Goal: Task Accomplishment & Management: Complete application form

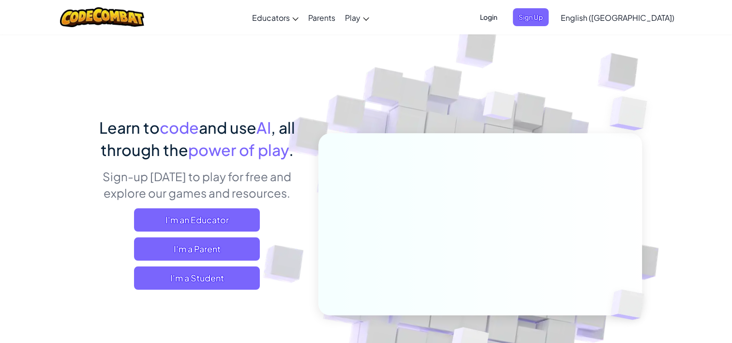
click at [503, 16] on span "Login" at bounding box center [488, 17] width 29 height 18
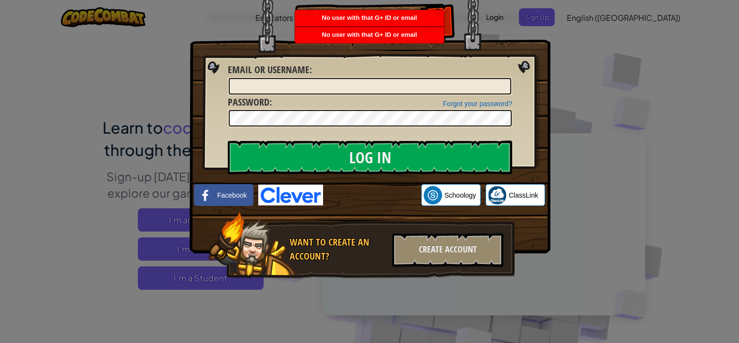
click at [540, 21] on img at bounding box center [370, 112] width 361 height 282
click at [472, 246] on div "Create Account" at bounding box center [447, 250] width 111 height 34
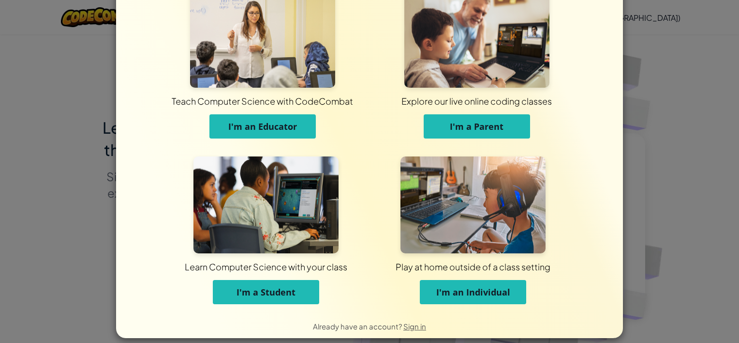
scroll to position [41, 0]
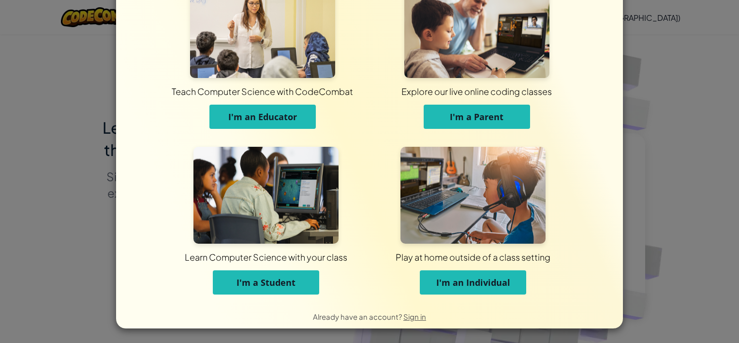
click at [481, 280] on span "I'm an Individual" at bounding box center [473, 282] width 74 height 12
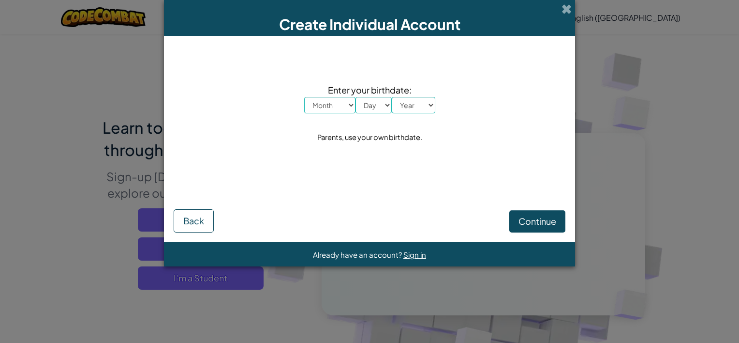
click at [329, 102] on select "Month January February March April May June July August September October Novem…" at bounding box center [329, 105] width 51 height 16
select select "3"
click at [304, 97] on select "Month January February March April May June July August September October Novem…" at bounding box center [329, 105] width 51 height 16
click at [370, 94] on span "Enter your birthdate:" at bounding box center [369, 90] width 131 height 14
click at [372, 106] on select "Day 1 2 3 4 5 6 7 8 9 10 11 12 13 14 15 16 17 18 19 20 21 22 23 24 25 26 27 28 …" at bounding box center [374, 105] width 36 height 16
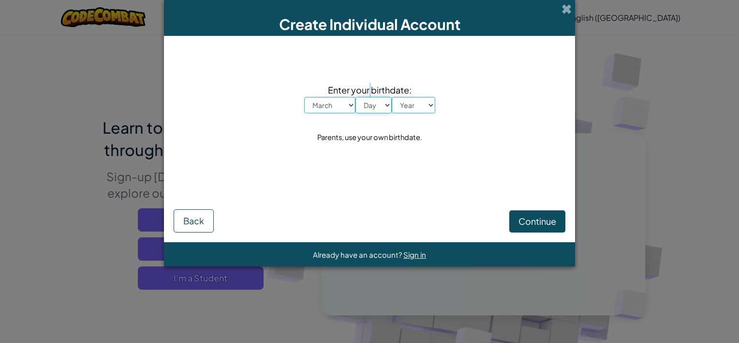
select select "1"
click at [356, 97] on select "Day 1 2 3 4 5 6 7 8 9 10 11 12 13 14 15 16 17 18 19 20 21 22 23 24 25 26 27 28 …" at bounding box center [374, 105] width 36 height 16
click at [406, 104] on select "Year 2025 2024 2023 2022 2021 2020 2019 2018 2017 2016 2015 2014 2013 2012 2011…" at bounding box center [414, 105] width 44 height 16
select select "2003"
click at [392, 97] on select "Year 2025 2024 2023 2022 2021 2020 2019 2018 2017 2016 2015 2014 2013 2012 2011…" at bounding box center [414, 105] width 44 height 16
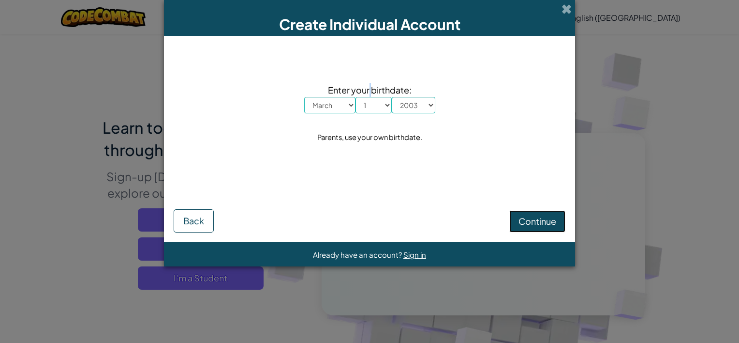
click at [543, 219] on span "Continue" at bounding box center [538, 220] width 38 height 11
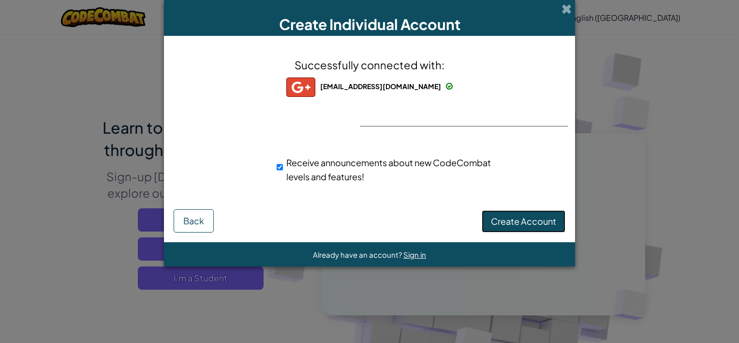
click at [496, 221] on span "Create Account" at bounding box center [523, 220] width 65 height 11
click at [504, 223] on button "Create Account" at bounding box center [524, 221] width 84 height 22
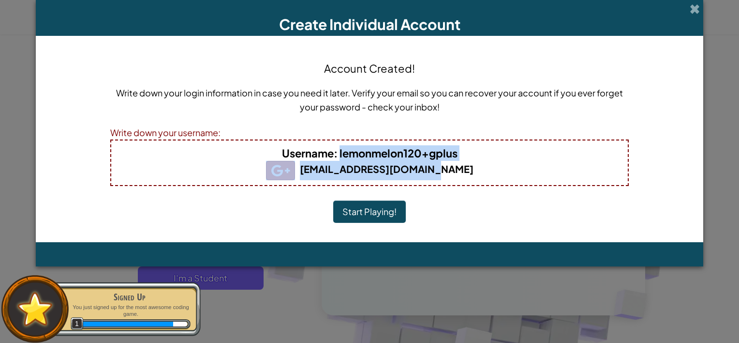
drag, startPoint x: 455, startPoint y: 172, endPoint x: 340, endPoint y: 152, distance: 116.4
click at [340, 152] on div "Username : lemonmelon120+gplus lemonmelon120@gmail.com" at bounding box center [369, 162] width 519 height 46
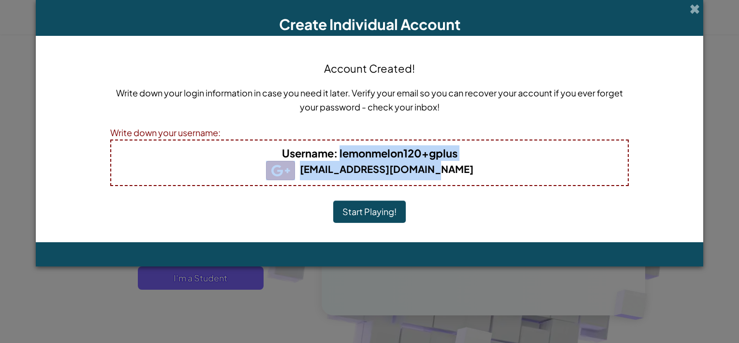
drag, startPoint x: 340, startPoint y: 152, endPoint x: 386, endPoint y: 155, distance: 45.6
click at [386, 155] on b "Username : lemonmelon120+gplus" at bounding box center [370, 153] width 176 height 14
click at [456, 156] on b "Username : lemonmelon120+gplus" at bounding box center [370, 153] width 176 height 14
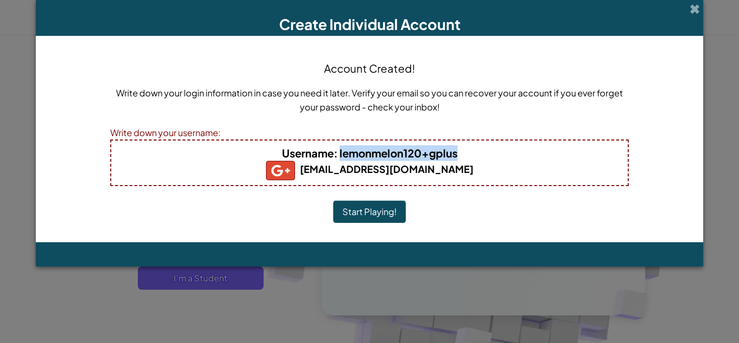
drag, startPoint x: 339, startPoint y: 153, endPoint x: 459, endPoint y: 152, distance: 120.0
click at [459, 152] on h4 "Username : lemonmelon120+gplus" at bounding box center [369, 152] width 497 height 15
drag, startPoint x: 459, startPoint y: 152, endPoint x: 452, endPoint y: 153, distance: 6.8
copy b "lemonmelon120+gplus"
click at [372, 211] on button "Start Playing!" at bounding box center [369, 211] width 73 height 22
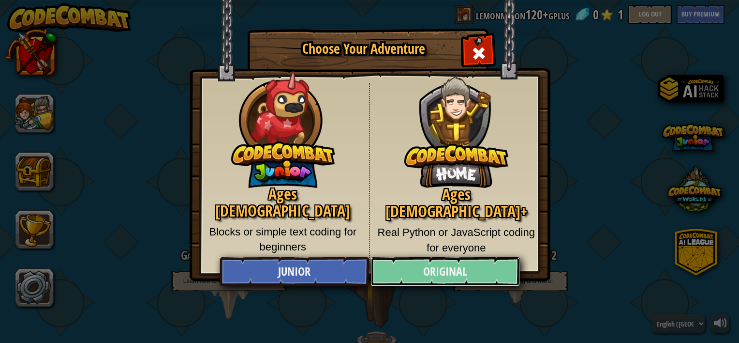
click at [471, 275] on link "Original" at bounding box center [445, 271] width 149 height 29
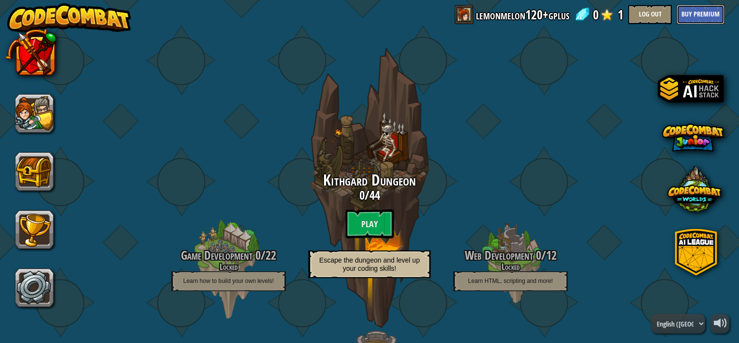
click at [702, 15] on button "Buy Premium" at bounding box center [701, 14] width 48 height 19
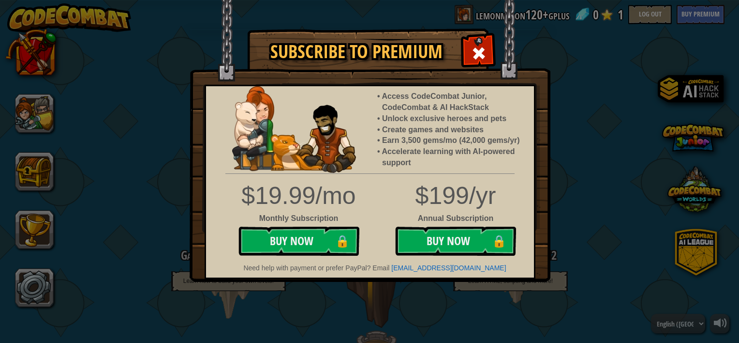
click at [469, 50] on div at bounding box center [478, 52] width 30 height 30
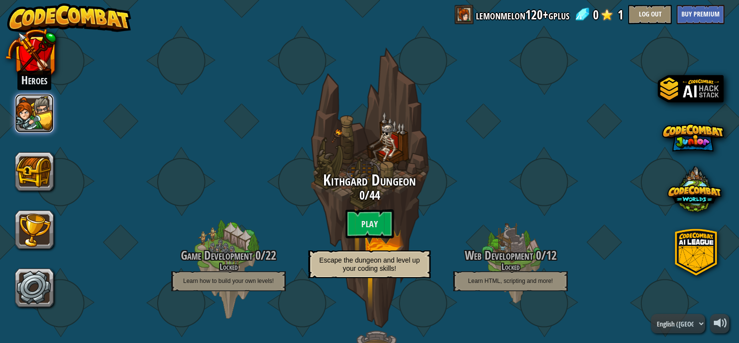
click at [33, 116] on button at bounding box center [34, 113] width 39 height 39
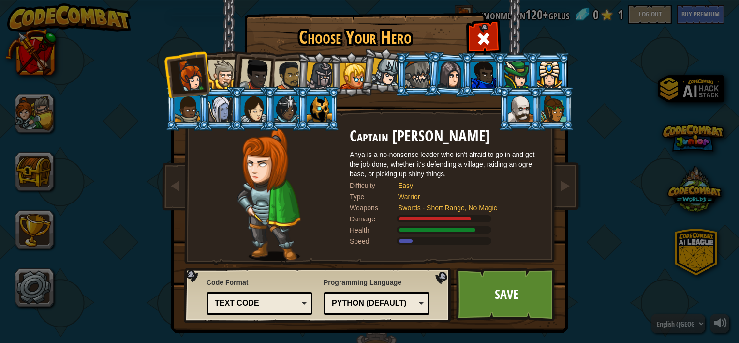
click at [220, 75] on div at bounding box center [223, 75] width 30 height 30
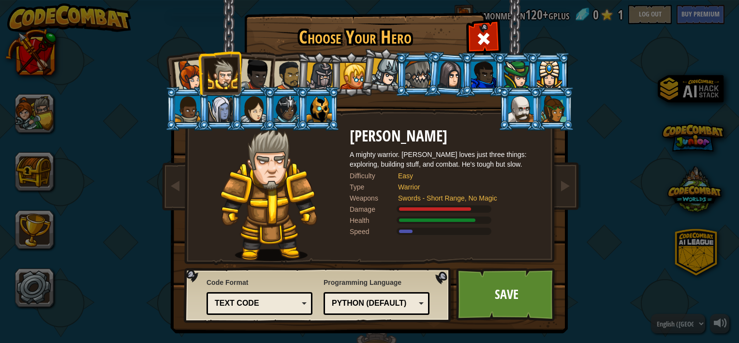
click at [247, 75] on div at bounding box center [255, 75] width 32 height 32
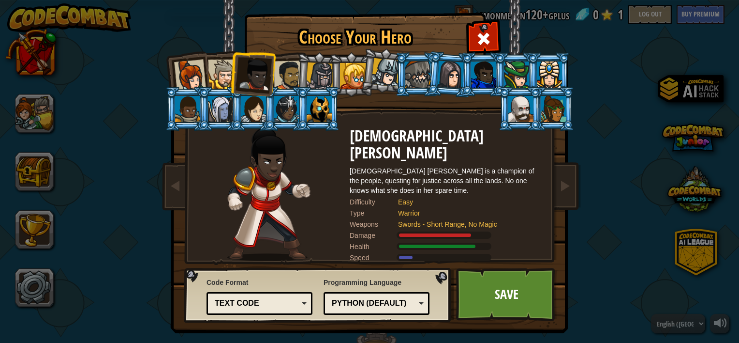
click at [208, 73] on div at bounding box center [223, 75] width 30 height 30
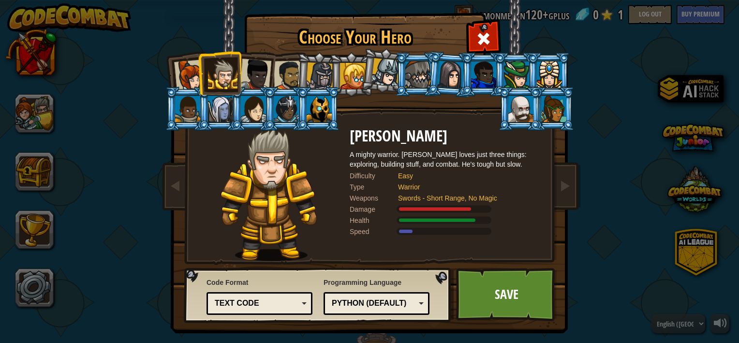
click at [192, 73] on div at bounding box center [190, 76] width 32 height 32
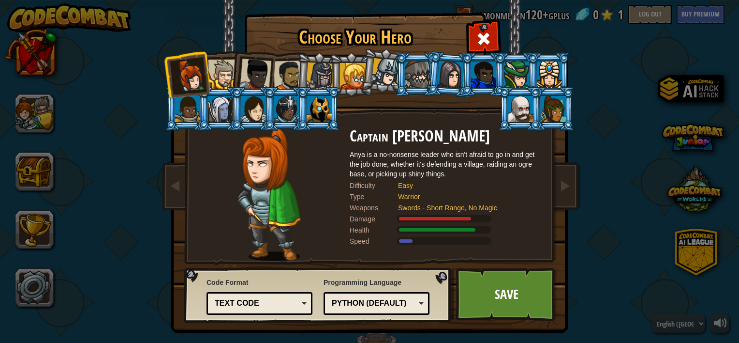
click at [285, 77] on div at bounding box center [289, 75] width 30 height 30
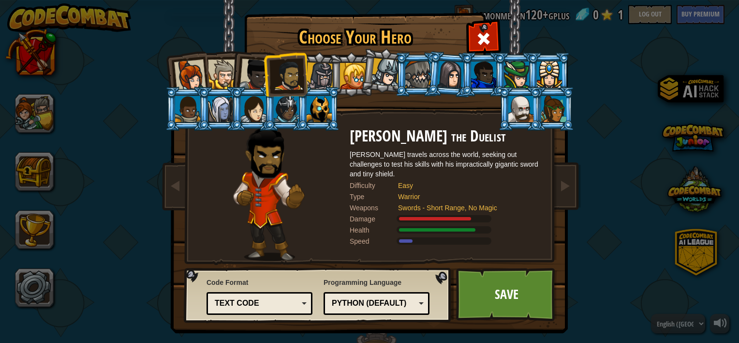
click at [317, 76] on div at bounding box center [320, 76] width 28 height 28
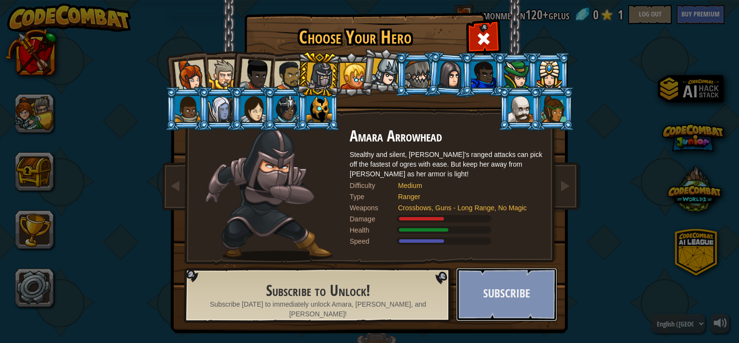
click at [491, 292] on button "Subscribe" at bounding box center [506, 294] width 101 height 53
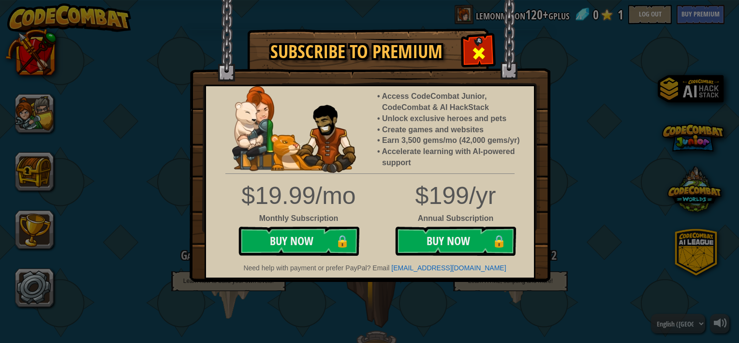
click at [470, 40] on div at bounding box center [478, 52] width 30 height 30
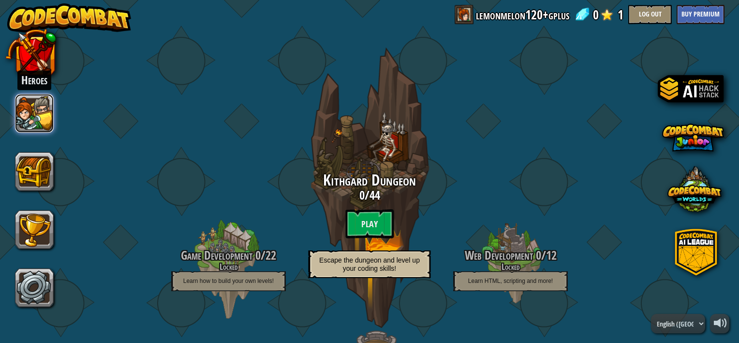
click at [45, 118] on button at bounding box center [34, 113] width 39 height 39
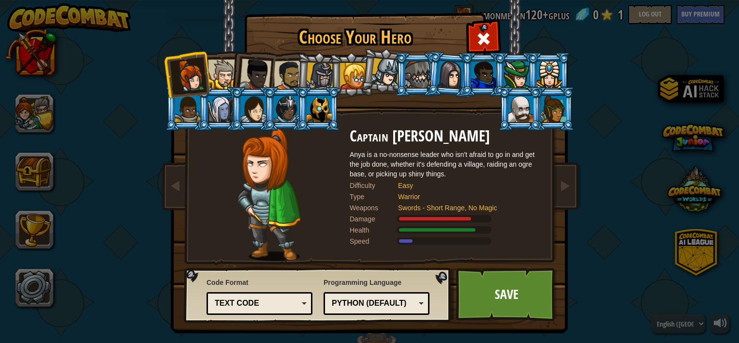
click at [377, 78] on div at bounding box center [386, 72] width 29 height 29
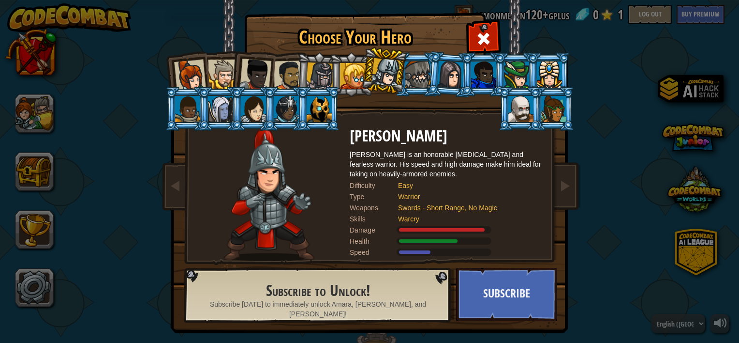
click at [221, 75] on div at bounding box center [223, 75] width 30 height 30
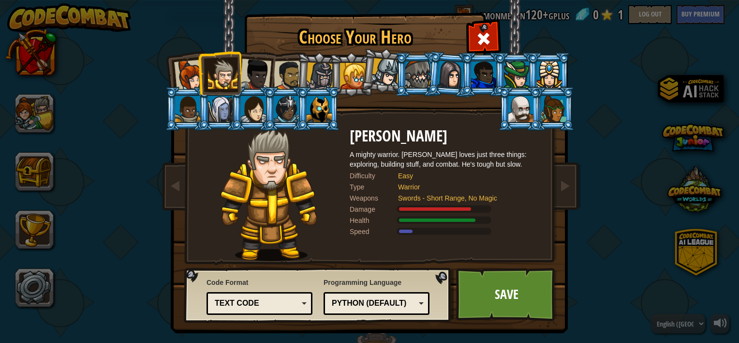
click at [308, 72] on div at bounding box center [320, 76] width 28 height 28
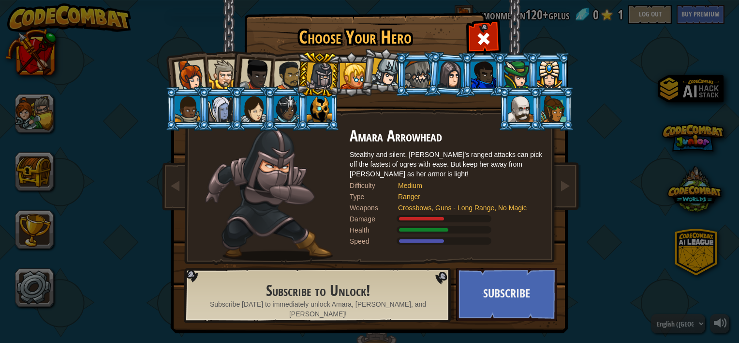
click at [311, 103] on div at bounding box center [319, 109] width 25 height 26
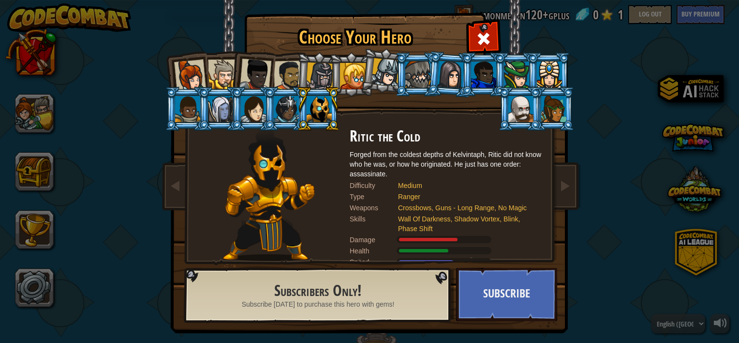
click at [510, 108] on div at bounding box center [520, 109] width 25 height 26
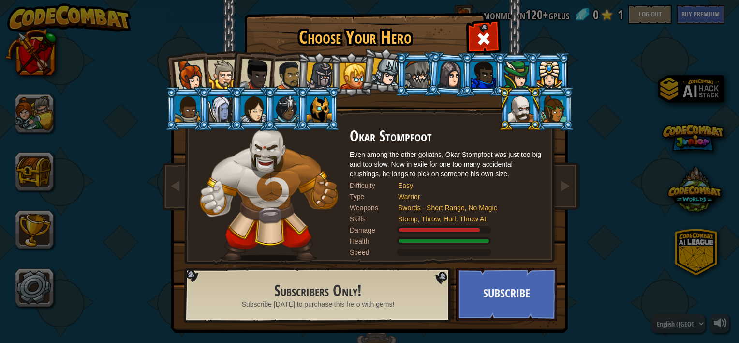
click at [559, 111] on div at bounding box center [553, 109] width 25 height 26
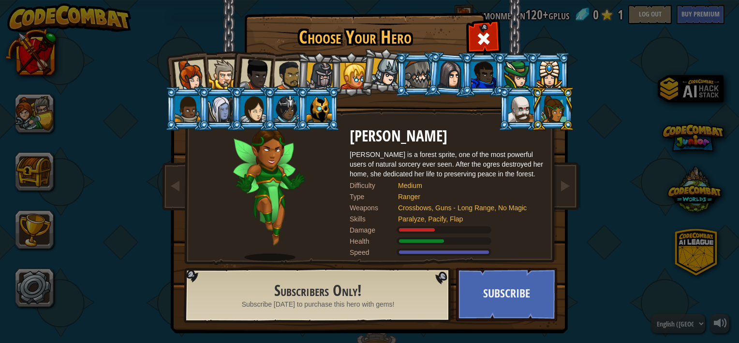
click at [187, 106] on div at bounding box center [187, 109] width 25 height 26
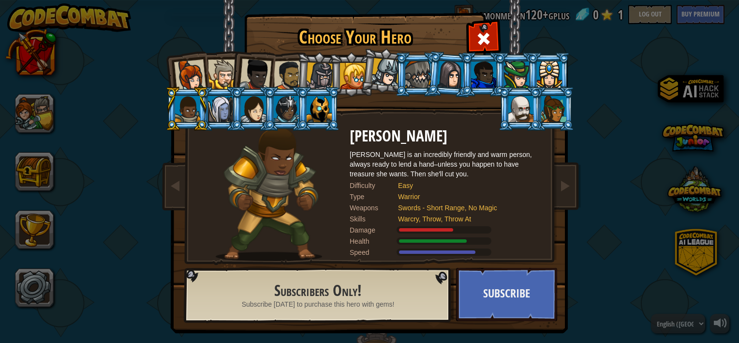
click at [213, 110] on div at bounding box center [220, 109] width 25 height 26
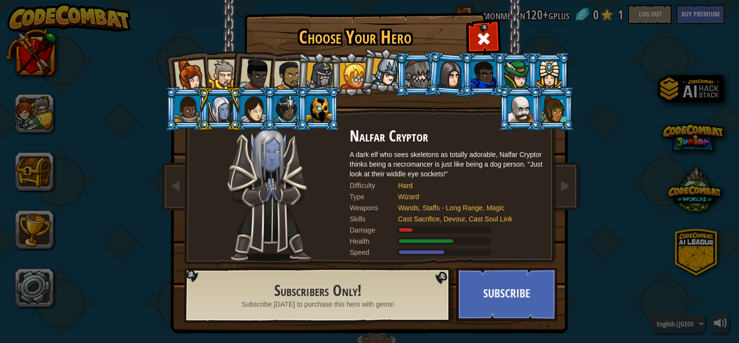
click at [250, 113] on div at bounding box center [253, 109] width 25 height 26
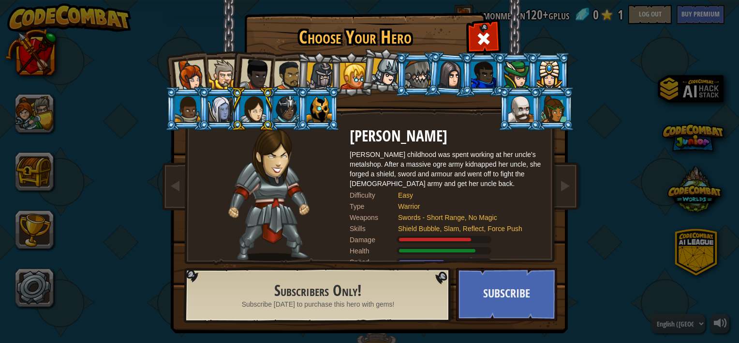
click at [208, 72] on div at bounding box center [223, 75] width 30 height 30
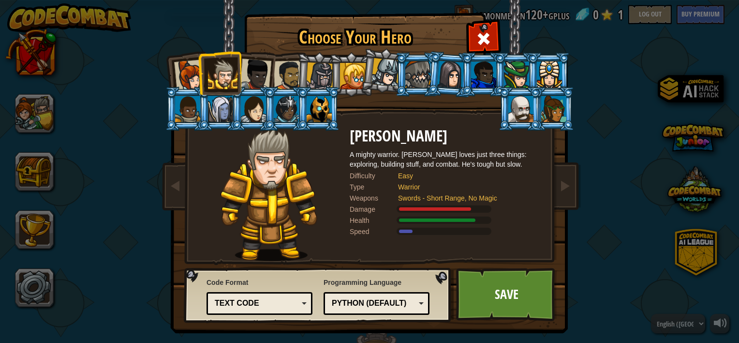
click at [294, 302] on div "Text code" at bounding box center [257, 303] width 84 height 11
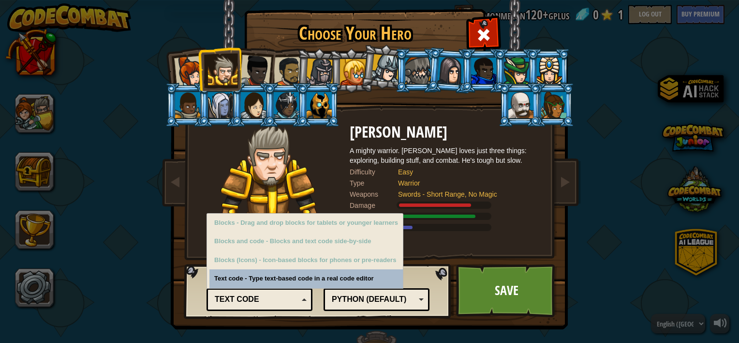
scroll to position [5, 0]
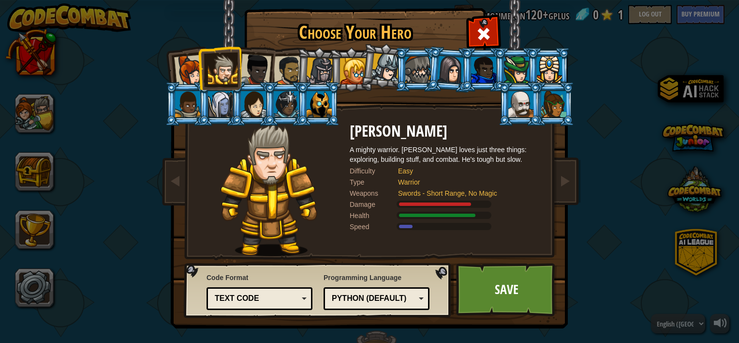
click at [253, 275] on div "Code Format Text code Blocks and code Blocks Blocks (Icons) Text code Blocks - …" at bounding box center [260, 291] width 106 height 42
click at [494, 290] on link "Save" at bounding box center [506, 289] width 101 height 53
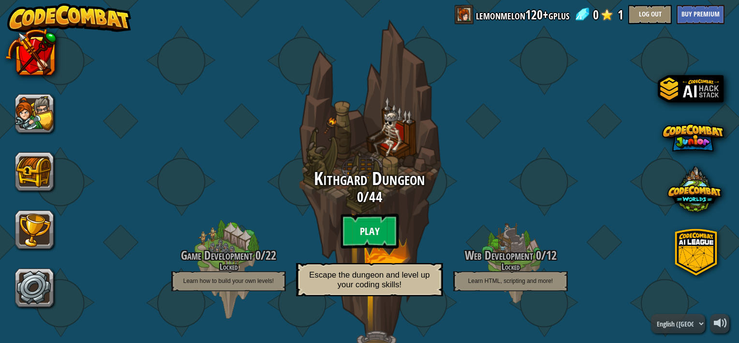
click at [367, 233] on btn "Play" at bounding box center [370, 230] width 58 height 35
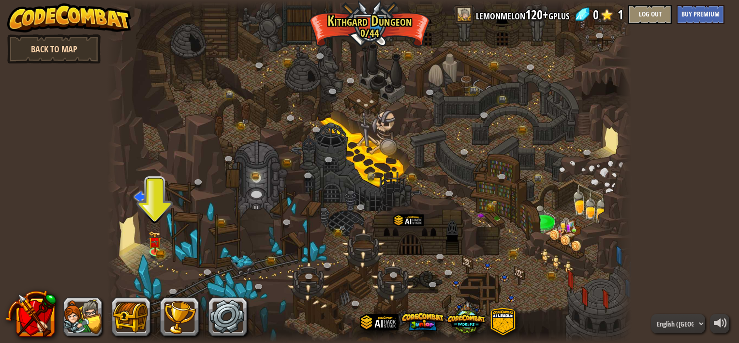
click at [66, 54] on link "Back to Map" at bounding box center [53, 48] width 93 height 29
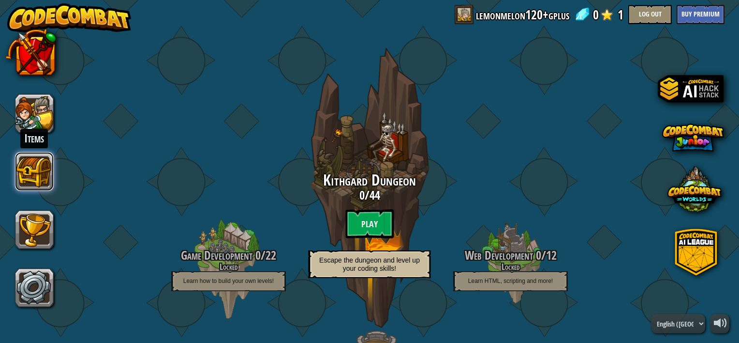
click at [30, 179] on button at bounding box center [34, 171] width 39 height 39
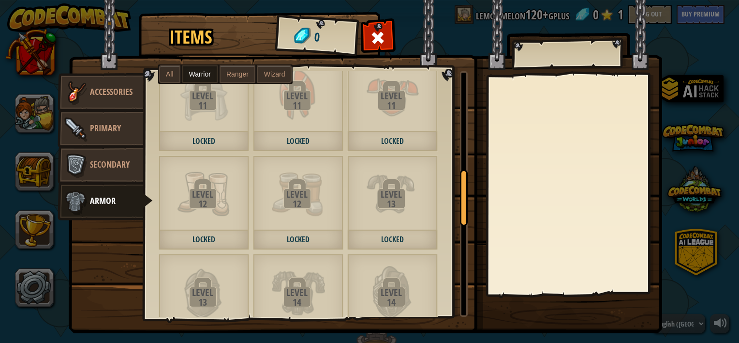
scroll to position [435, 0]
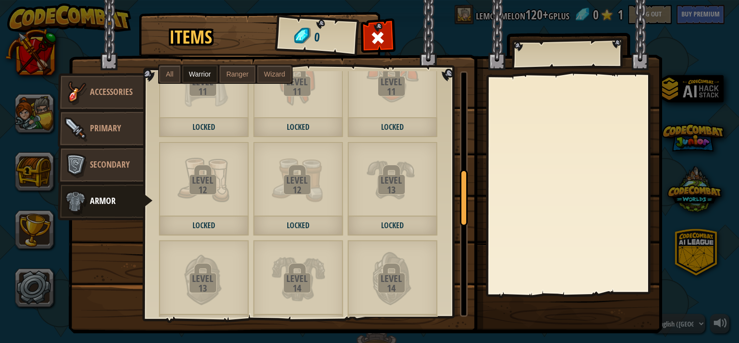
click at [73, 93] on img at bounding box center [75, 92] width 29 height 29
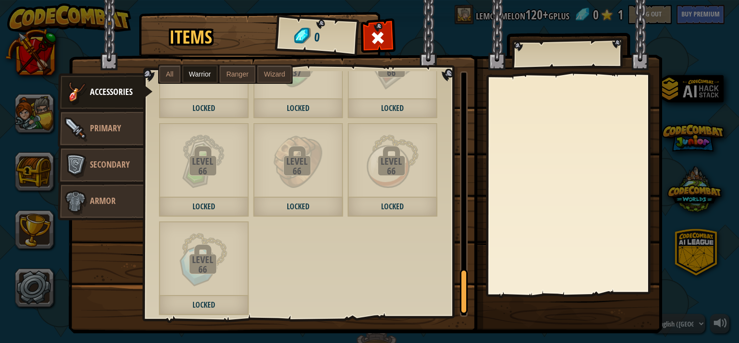
scroll to position [1155, 0]
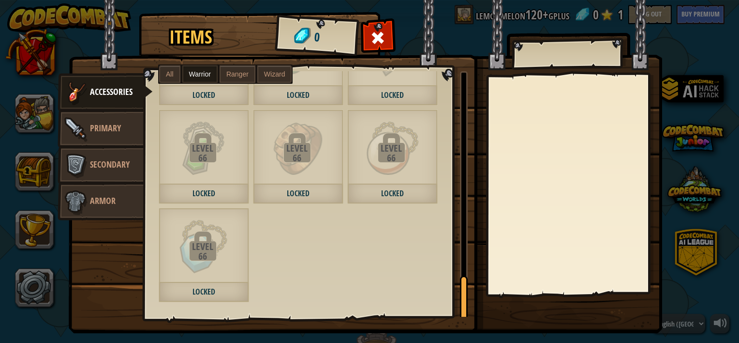
drag, startPoint x: 462, startPoint y: 97, endPoint x: 447, endPoint y: 304, distance: 207.6
click at [447, 304] on div "Tarnished Copper Band 67 Unlock Level 7 Locked Level 7 Locked Level 7 Locked Le…" at bounding box center [306, 193] width 324 height 245
click at [207, 241] on div "Level" at bounding box center [203, 246] width 88 height 10
click at [189, 250] on div "Level" at bounding box center [203, 246] width 88 height 10
click at [276, 71] on span "Wizard" at bounding box center [274, 74] width 21 height 8
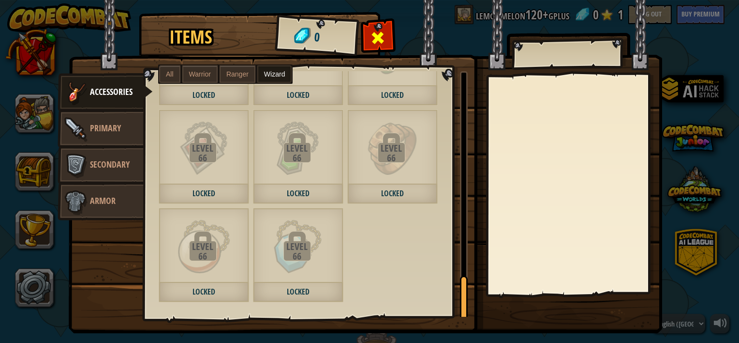
click at [372, 35] on span at bounding box center [378, 37] width 15 height 15
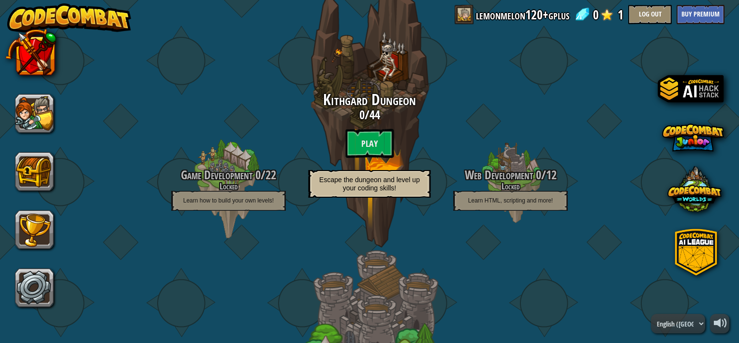
scroll to position [78, 0]
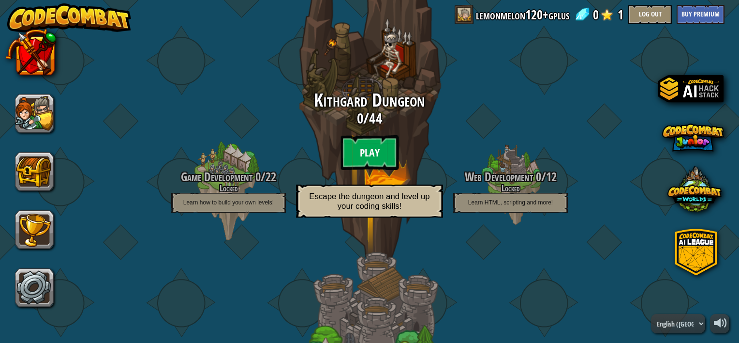
click at [360, 152] on btn "Play" at bounding box center [370, 152] width 58 height 35
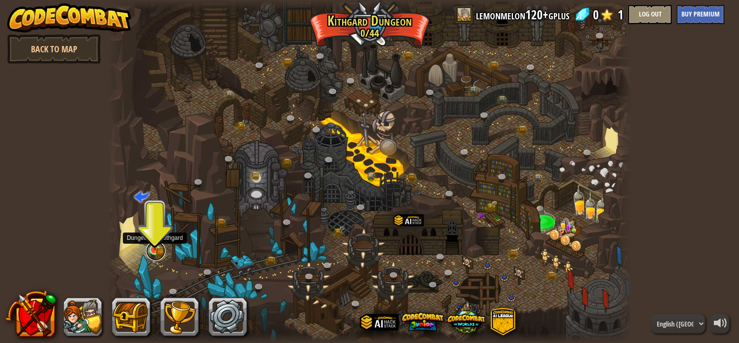
click at [158, 250] on link at bounding box center [155, 250] width 19 height 19
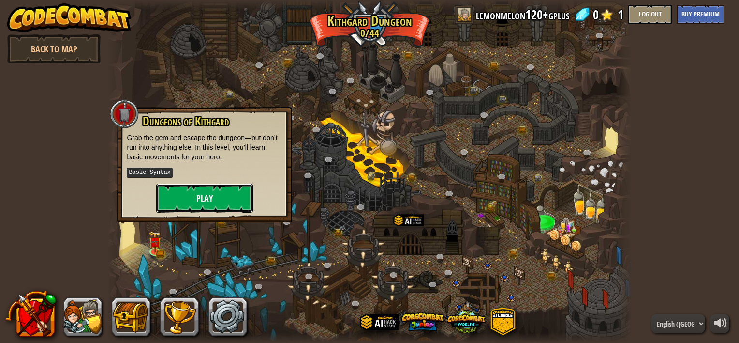
click at [232, 194] on button "Play" at bounding box center [204, 197] width 97 height 29
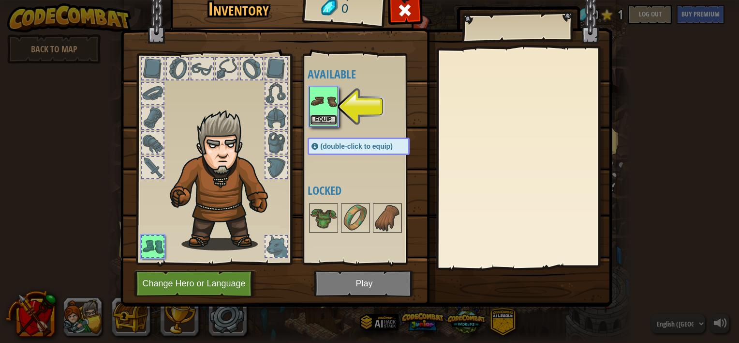
click at [331, 120] on button "Equip" at bounding box center [323, 120] width 27 height 10
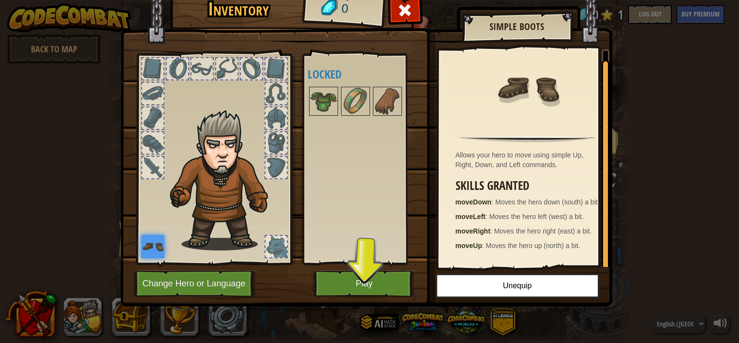
scroll to position [2, 0]
click at [368, 284] on button "Play" at bounding box center [364, 283] width 101 height 27
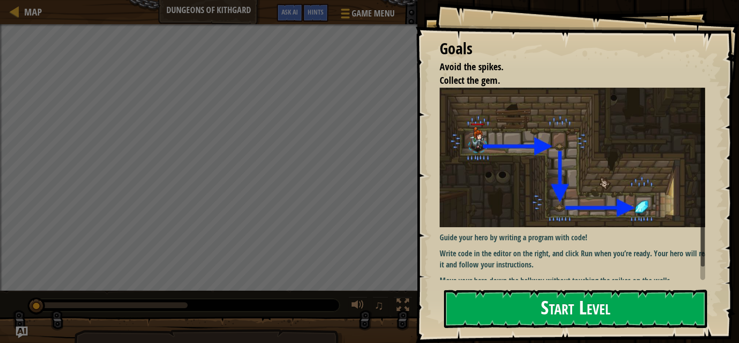
click at [553, 315] on button "Start Level" at bounding box center [575, 308] width 263 height 38
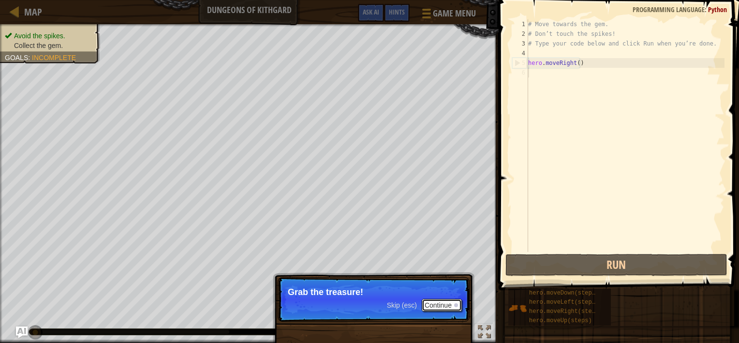
click at [437, 309] on button "Continue" at bounding box center [442, 304] width 40 height 13
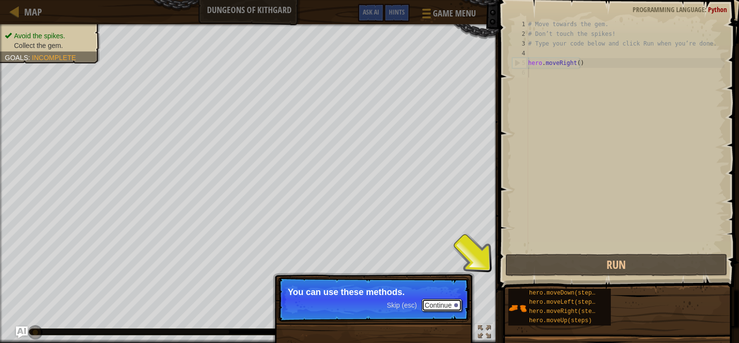
click at [440, 307] on button "Continue" at bounding box center [442, 304] width 40 height 13
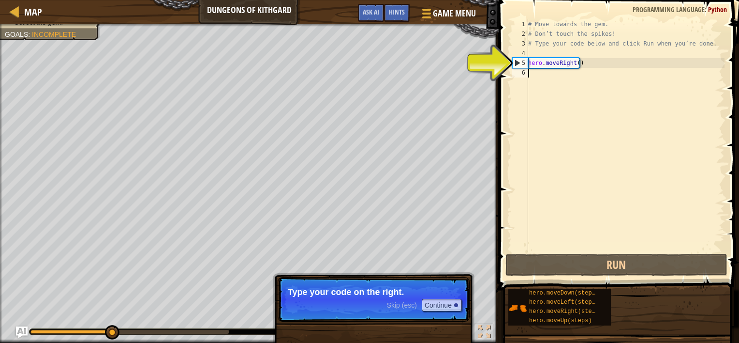
click at [583, 115] on div "# Move towards the gem. # Don’t touch the spikes! # Type your code below and cl…" at bounding box center [625, 145] width 198 height 252
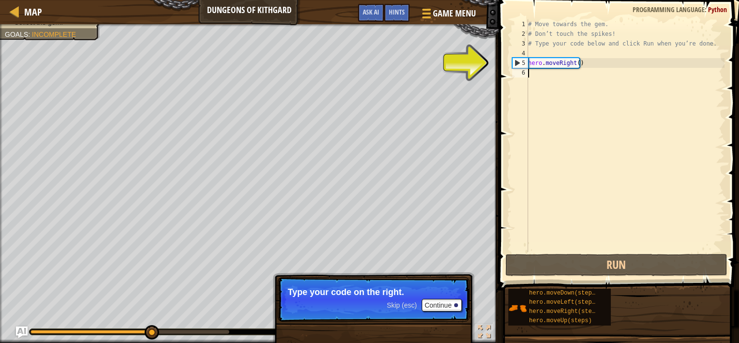
type textarea "h"
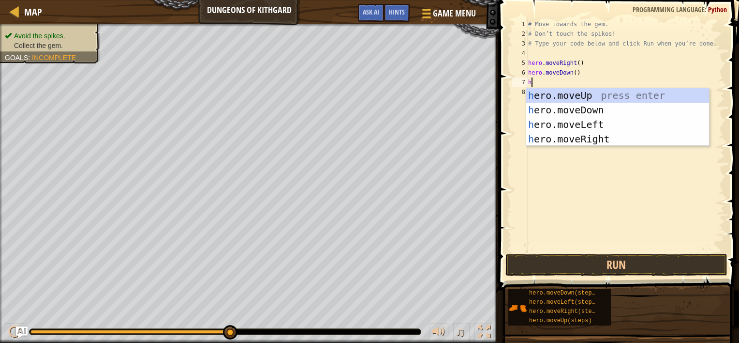
type textarea "he"
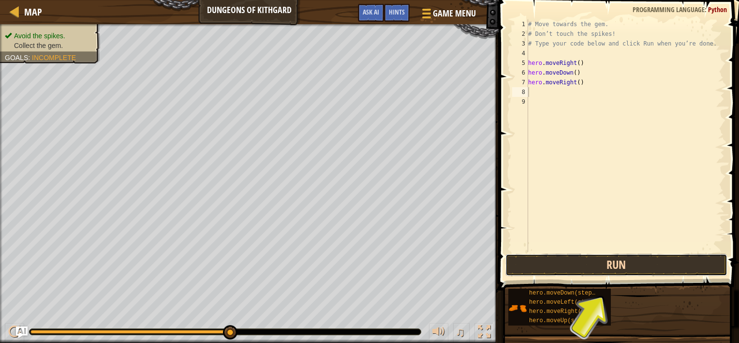
click at [622, 264] on button "Run" at bounding box center [617, 264] width 222 height 22
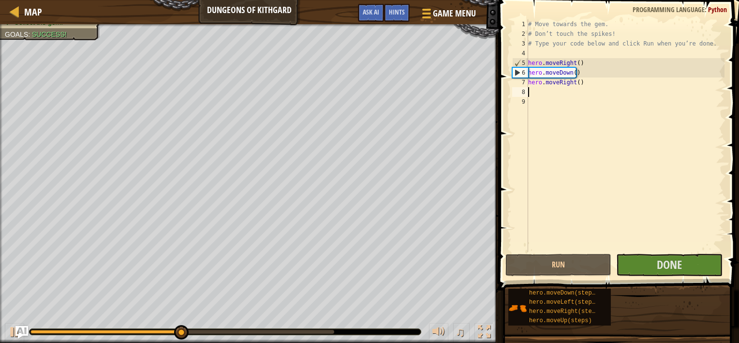
click at [23, 331] on img "Ask AI" at bounding box center [21, 332] width 13 height 13
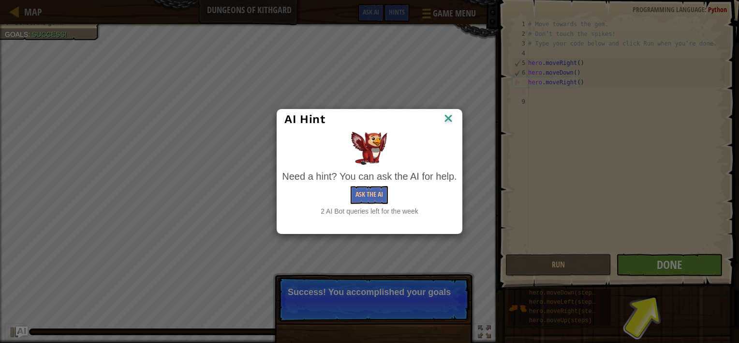
click at [450, 119] on img at bounding box center [448, 119] width 13 height 15
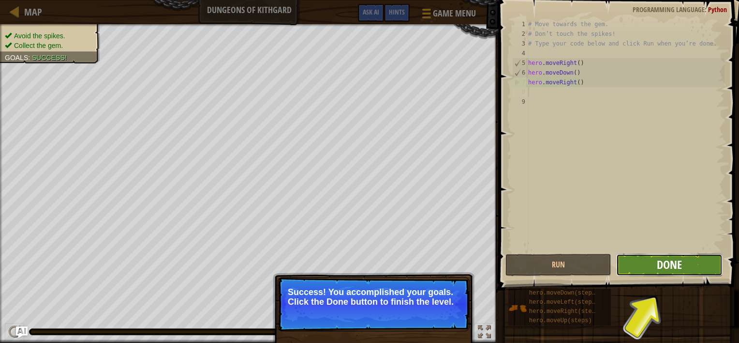
click at [658, 264] on span "Done" at bounding box center [669, 263] width 25 height 15
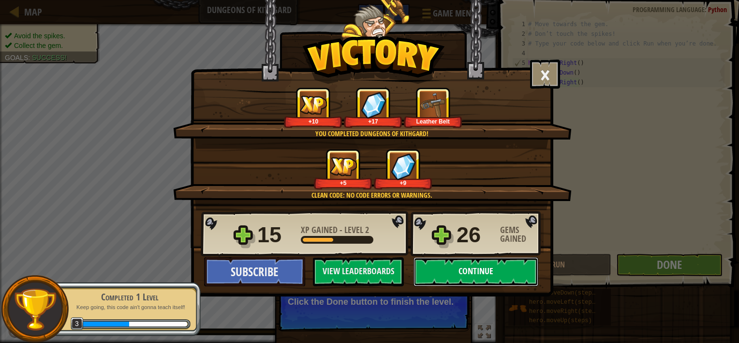
click at [475, 271] on button "Continue" at bounding box center [476, 271] width 125 height 29
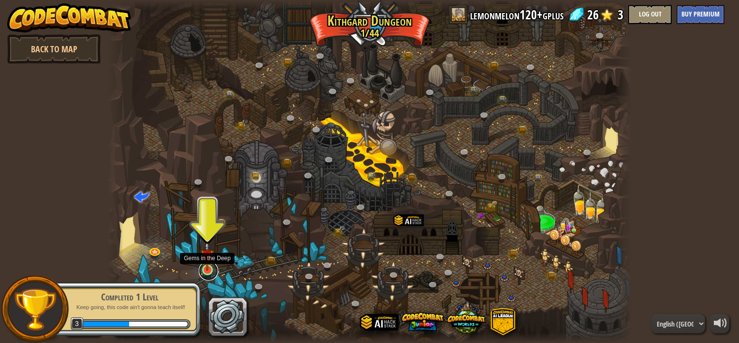
click at [205, 271] on link at bounding box center [208, 270] width 19 height 19
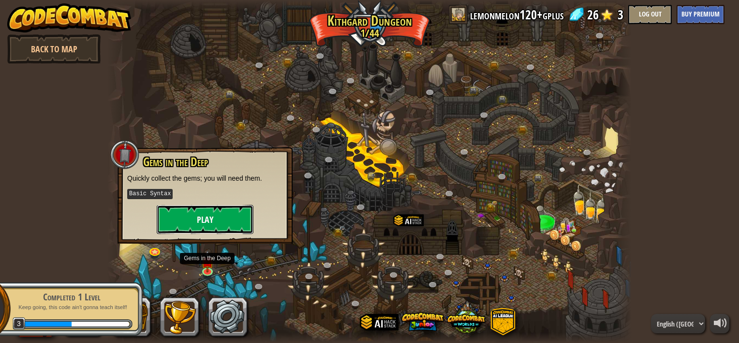
click at [205, 211] on button "Play" at bounding box center [205, 219] width 97 height 29
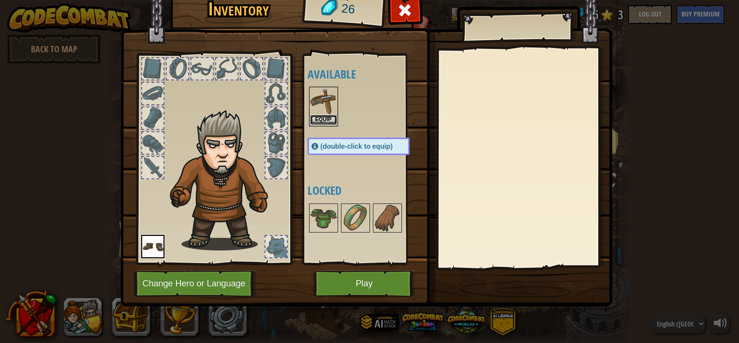
click at [325, 118] on button "Equip" at bounding box center [323, 120] width 27 height 10
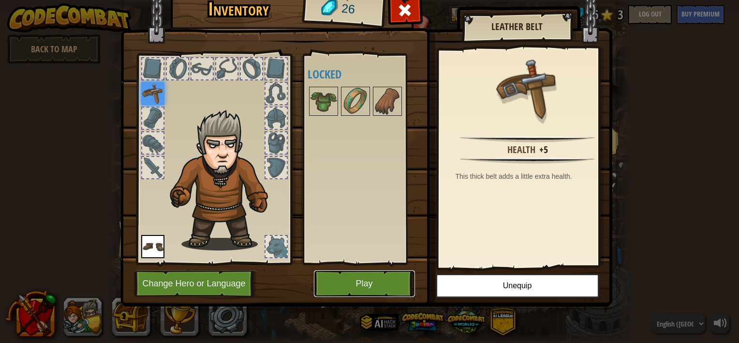
click at [369, 281] on button "Play" at bounding box center [364, 283] width 101 height 27
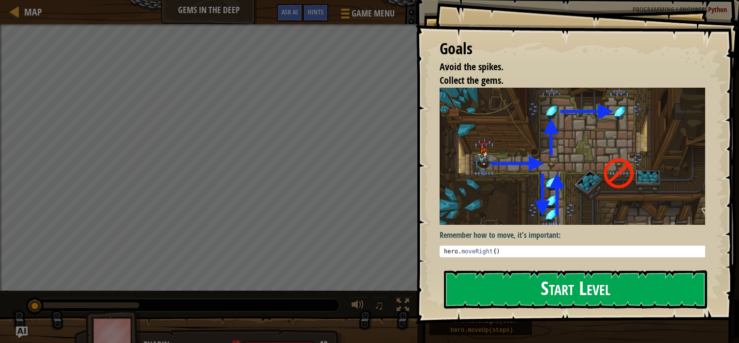
click at [561, 299] on button "Start Level" at bounding box center [575, 289] width 263 height 38
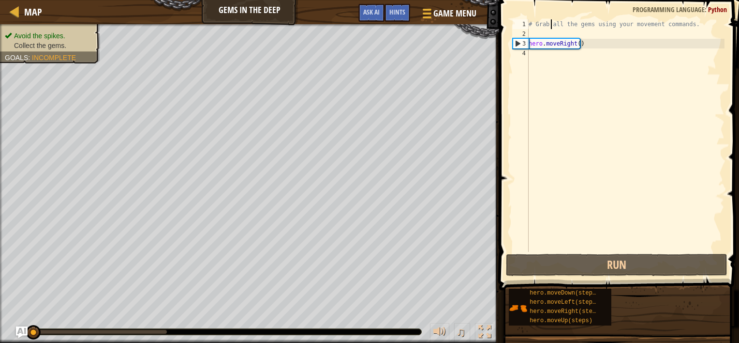
click at [550, 28] on div "# Grab all the gems using your movement commands. hero . moveRight ( )" at bounding box center [626, 145] width 198 height 252
type textarea "# Grab all the gems using your movement commands."
click at [533, 35] on div "# Grab all the gems using your movement commands. hero . moveRight ( )" at bounding box center [626, 145] width 198 height 252
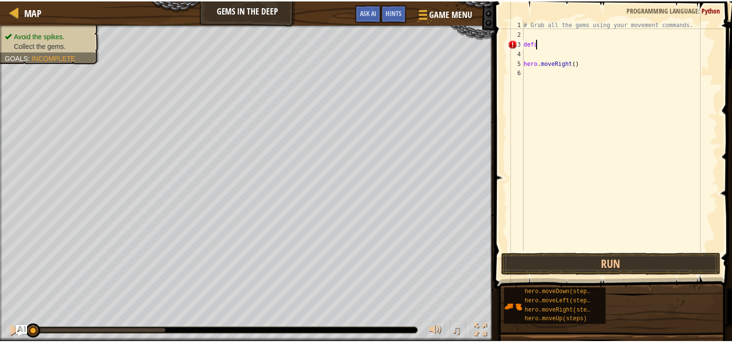
scroll to position [4, 0]
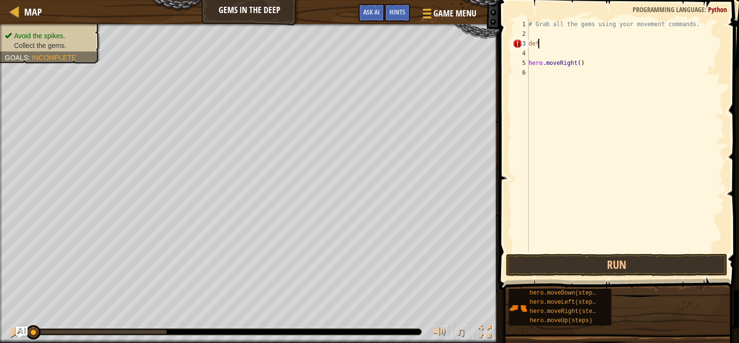
click at [545, 58] on div "# Grab all the gems using your movement commands. def hero . moveRight ( )" at bounding box center [626, 145] width 198 height 252
type textarea "hero.moveRight()"
click at [550, 50] on div "# Grab all the gems using your movement commands. def hero . moveRight ( )" at bounding box center [626, 145] width 198 height 252
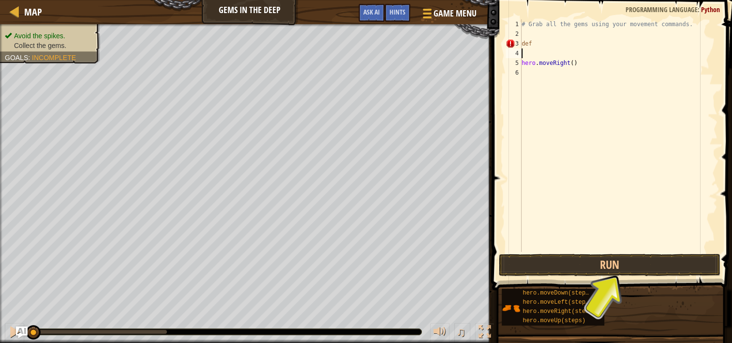
click at [553, 32] on div "# Grab all the gems using your movement commands. def hero . moveRight ( )" at bounding box center [619, 145] width 198 height 252
click at [543, 43] on div "# Grab all the gems using your movement commands. def hero . moveRight ( )" at bounding box center [619, 145] width 198 height 252
type textarea "d"
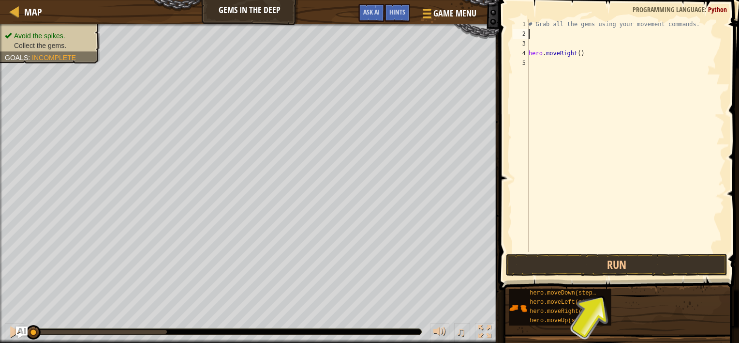
type textarea "# Grab all the gems using your movement commands."
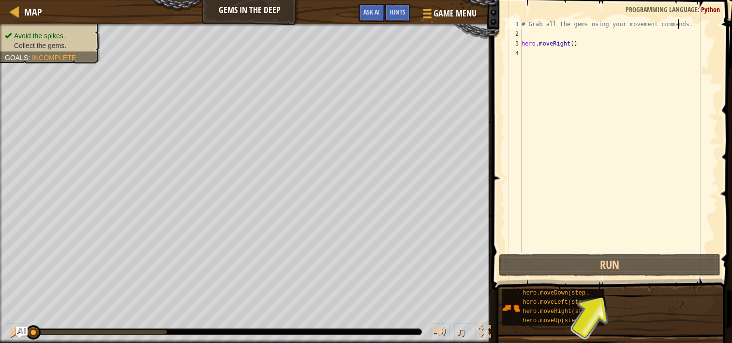
click at [577, 71] on div "# Grab all the gems using your movement commands. hero . moveRight ( )" at bounding box center [619, 145] width 198 height 252
type textarea "h"
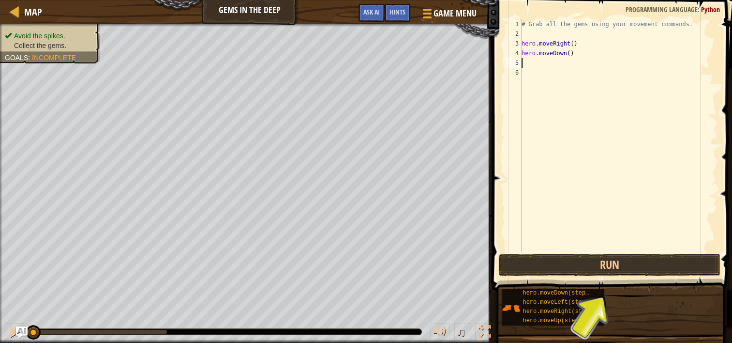
type textarea "h"
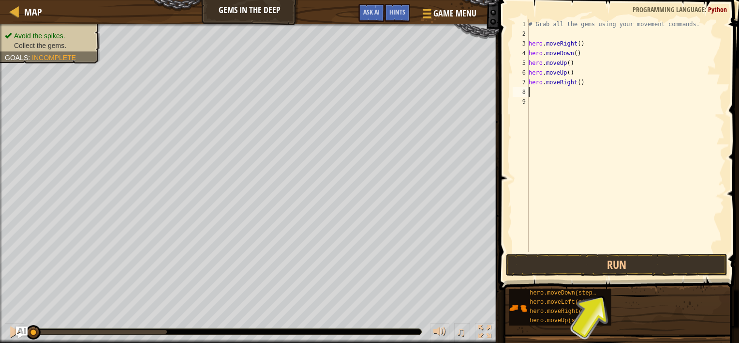
type textarea "h"
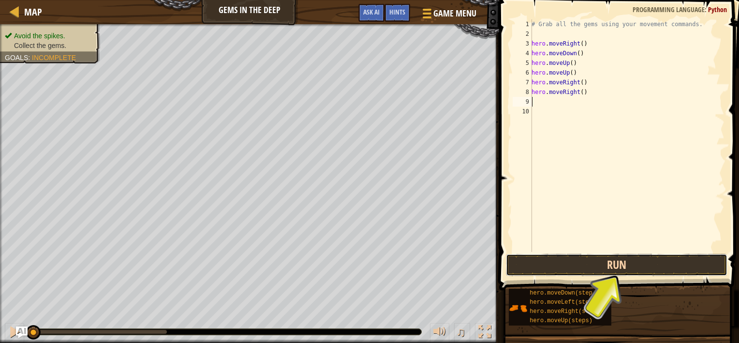
click at [595, 263] on button "Run" at bounding box center [617, 264] width 222 height 22
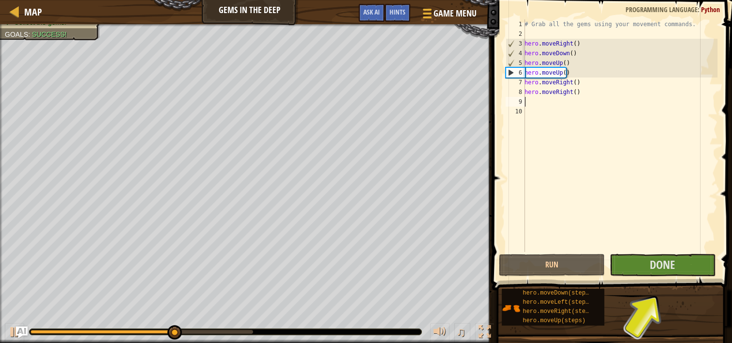
click at [711, 8] on span "Python" at bounding box center [710, 9] width 19 height 9
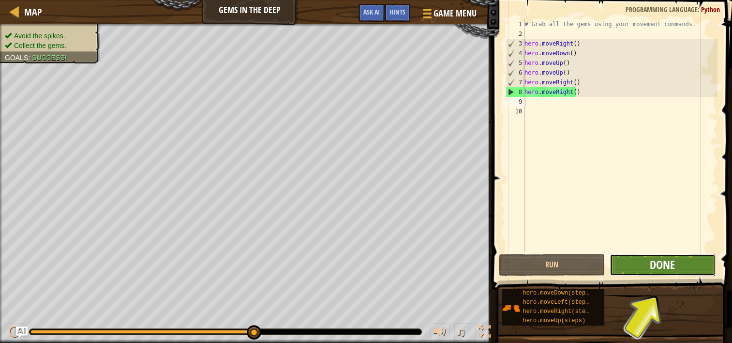
click at [661, 267] on span "Done" at bounding box center [662, 263] width 25 height 15
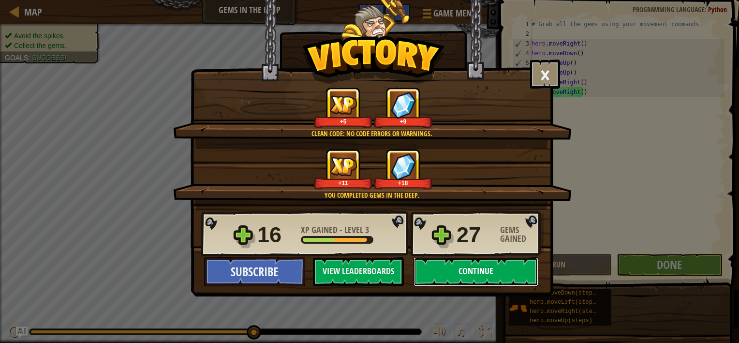
click at [484, 268] on button "Continue" at bounding box center [476, 271] width 125 height 29
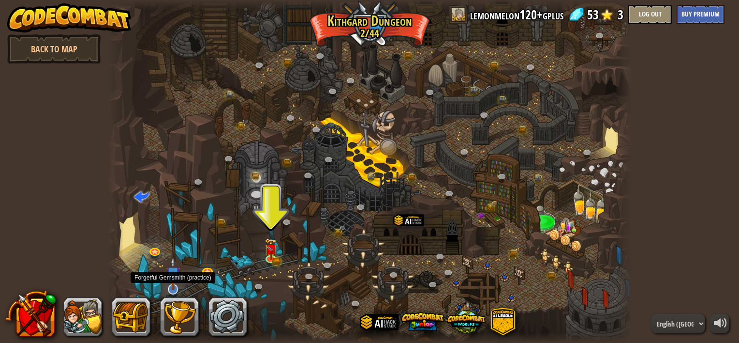
click at [171, 286] on img at bounding box center [173, 272] width 15 height 33
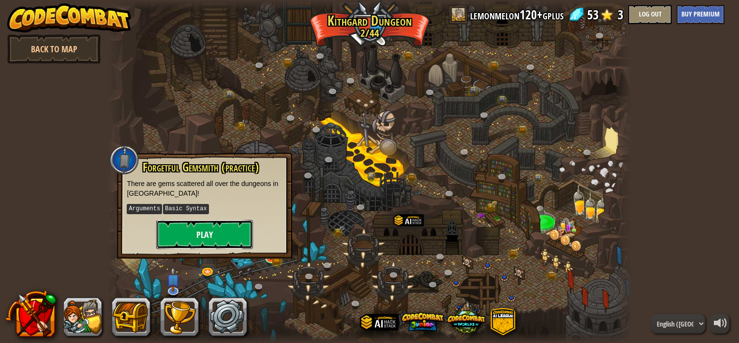
click at [198, 226] on button "Play" at bounding box center [204, 234] width 97 height 29
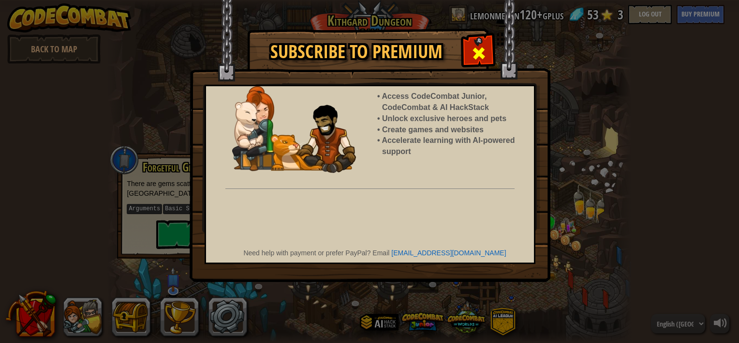
click at [477, 47] on span at bounding box center [478, 52] width 15 height 15
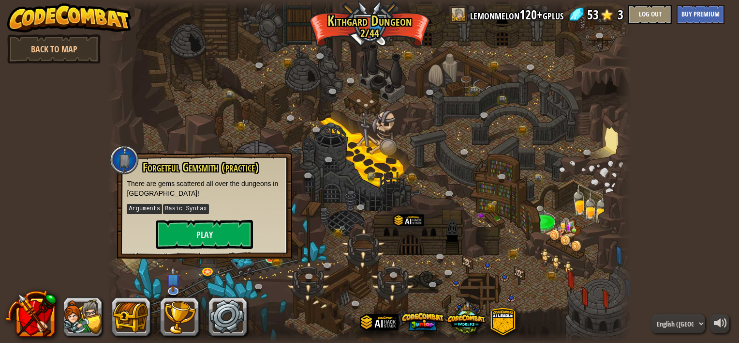
click at [323, 219] on div at bounding box center [369, 171] width 524 height 343
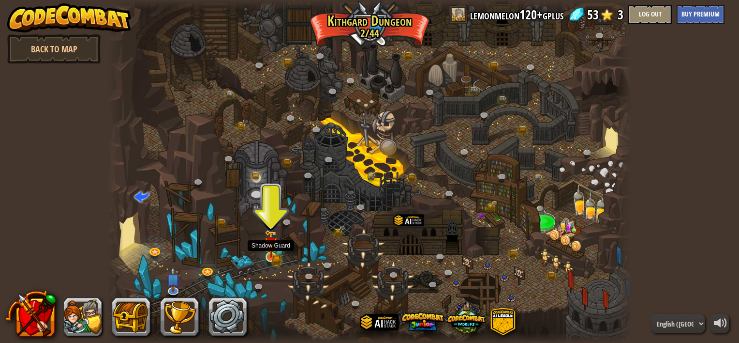
click at [266, 257] on img at bounding box center [271, 243] width 13 height 28
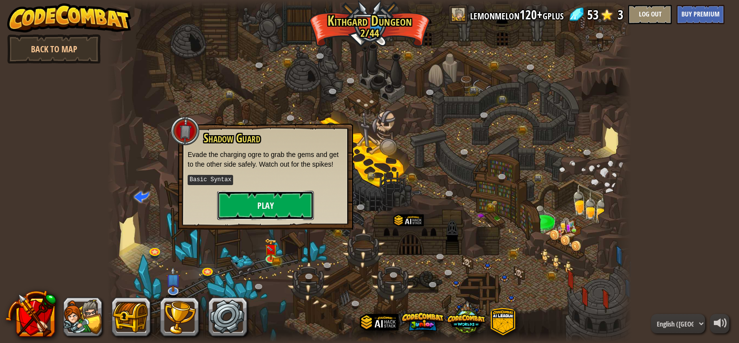
click at [281, 198] on button "Play" at bounding box center [265, 205] width 97 height 29
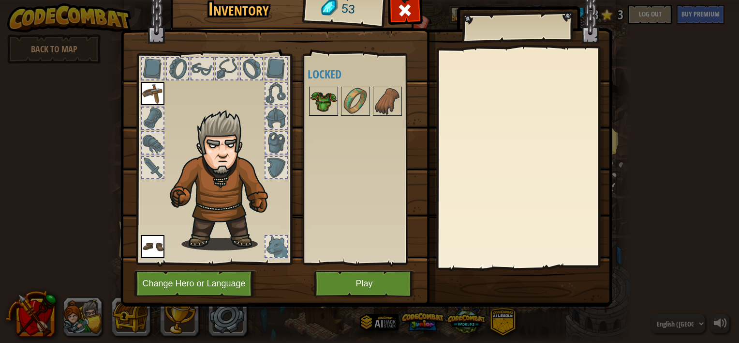
click at [327, 102] on img at bounding box center [323, 101] width 27 height 27
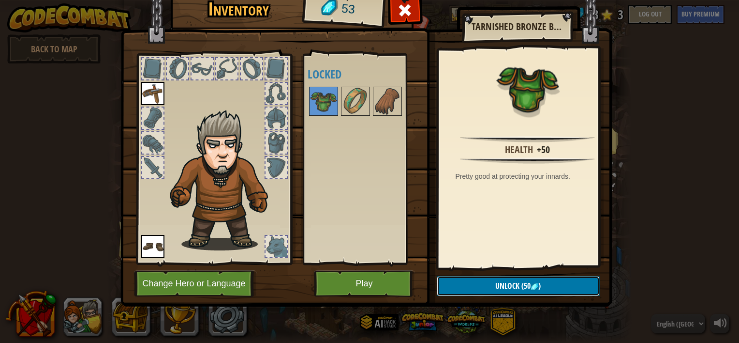
click at [522, 284] on span "(50" at bounding box center [525, 285] width 11 height 11
click at [354, 100] on img at bounding box center [355, 101] width 27 height 27
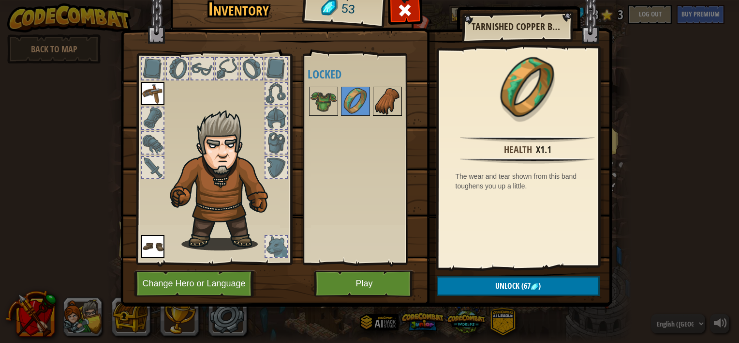
click at [382, 99] on img at bounding box center [387, 101] width 27 height 27
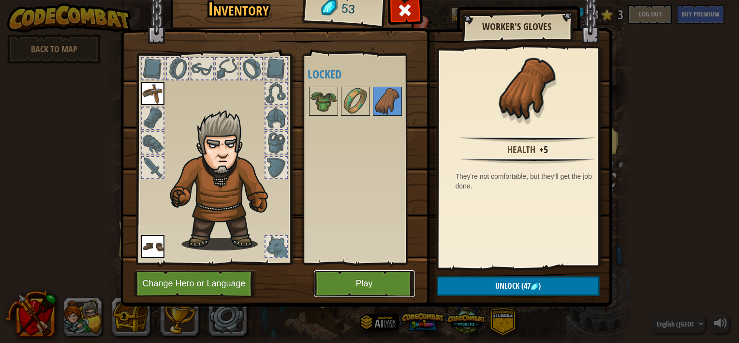
click at [348, 278] on button "Play" at bounding box center [364, 283] width 101 height 27
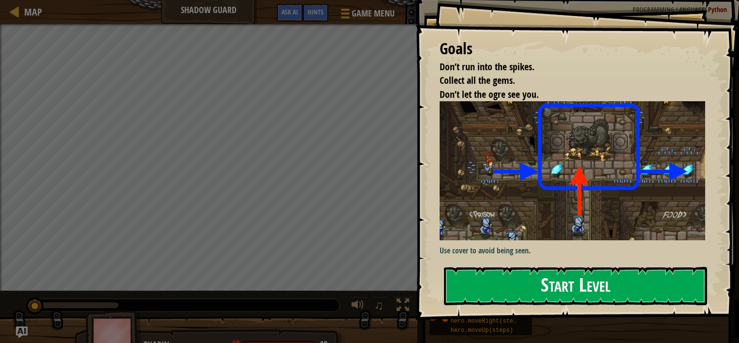
click at [544, 278] on button "Start Level" at bounding box center [575, 286] width 263 height 38
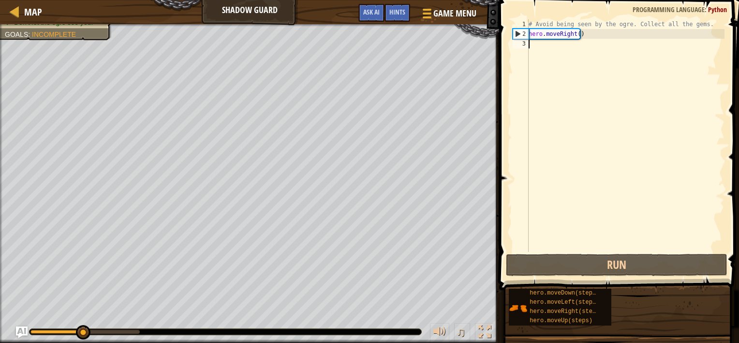
type textarea "h"
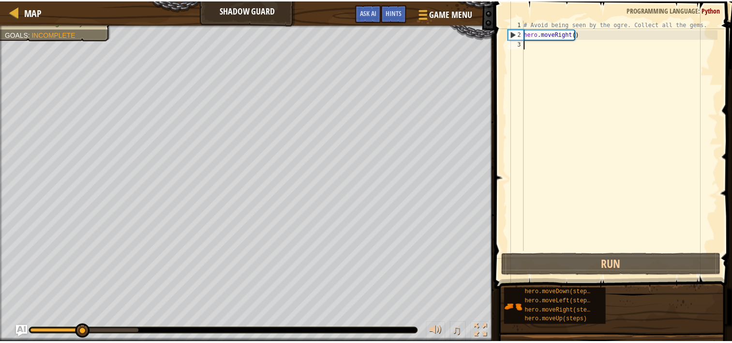
scroll to position [4, 0]
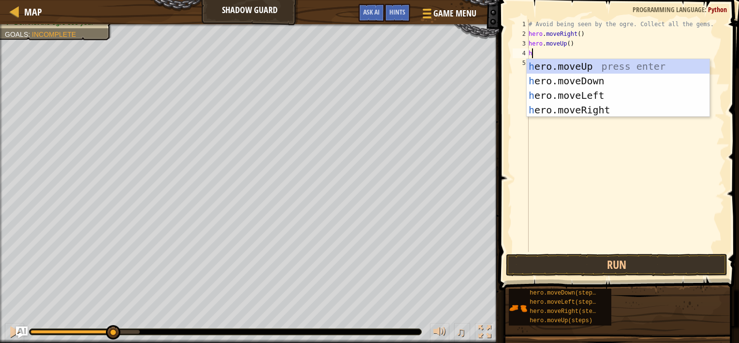
type textarea "h."
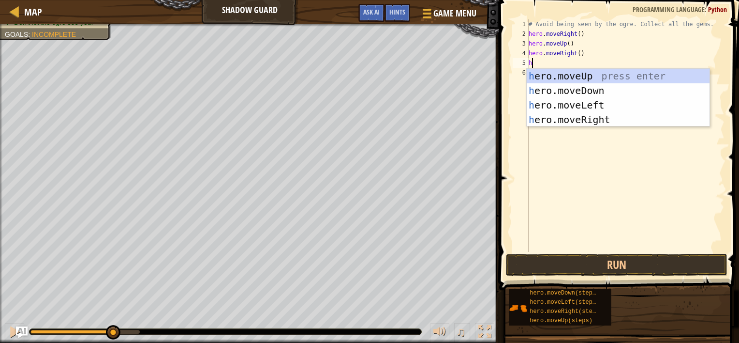
type textarea "h."
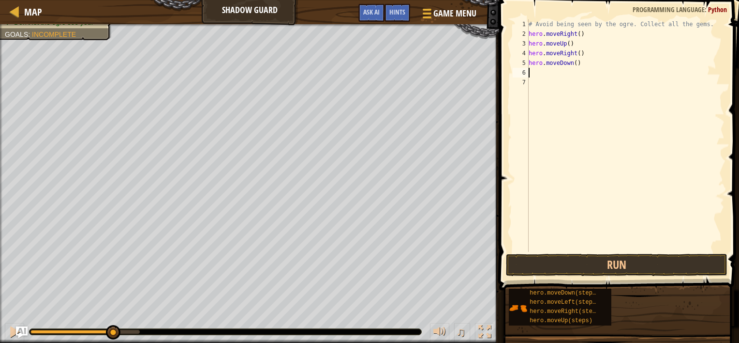
type textarea "h."
type textarea "f"
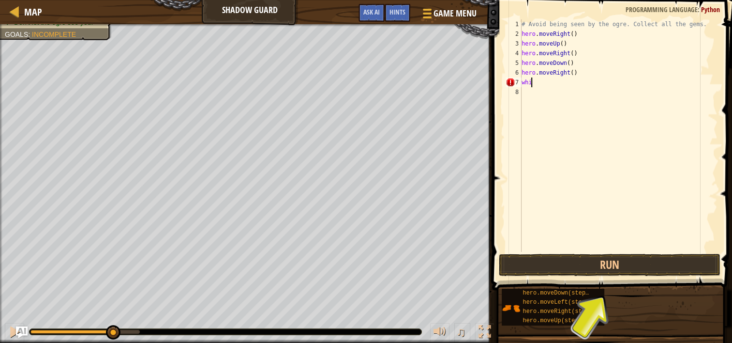
type textarea "w"
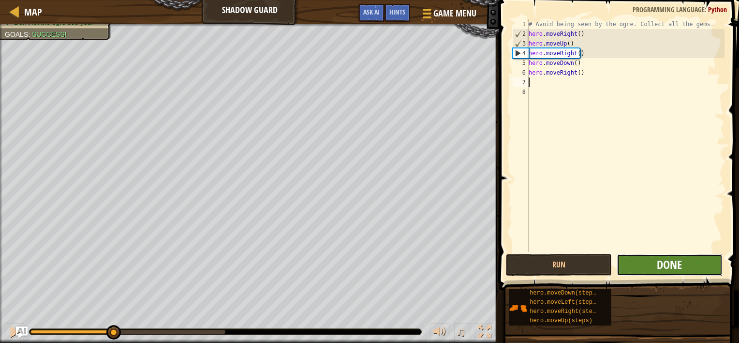
click at [664, 262] on span "Done" at bounding box center [669, 263] width 25 height 15
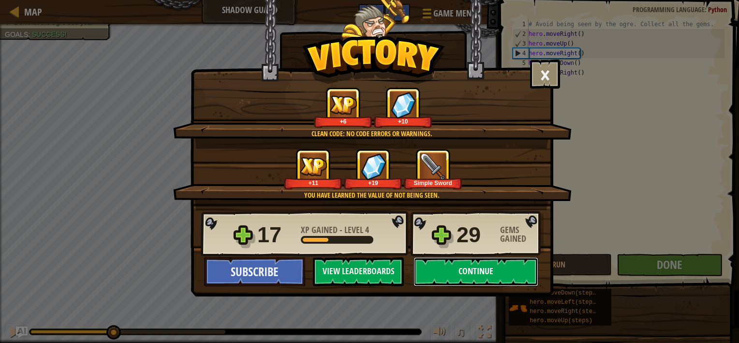
click at [472, 280] on button "Continue" at bounding box center [476, 271] width 125 height 29
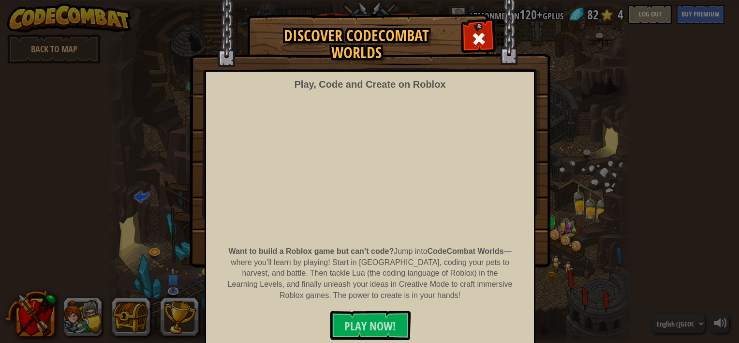
scroll to position [17, 0]
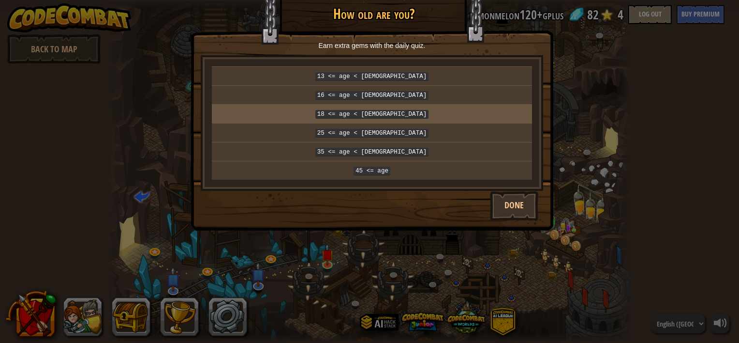
click at [410, 109] on p "18 <= age < [DEMOGRAPHIC_DATA]" at bounding box center [372, 113] width 313 height 11
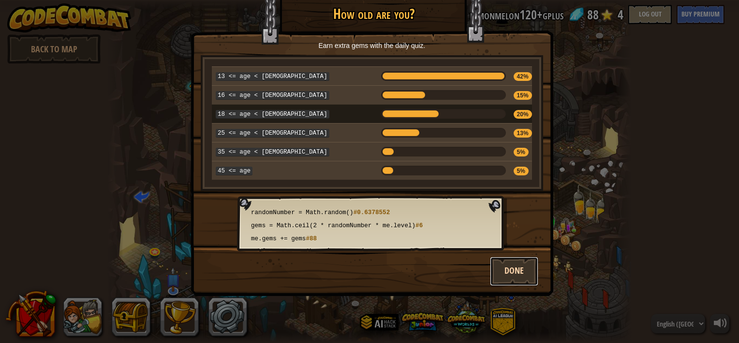
click at [522, 262] on button "Done" at bounding box center [514, 270] width 48 height 29
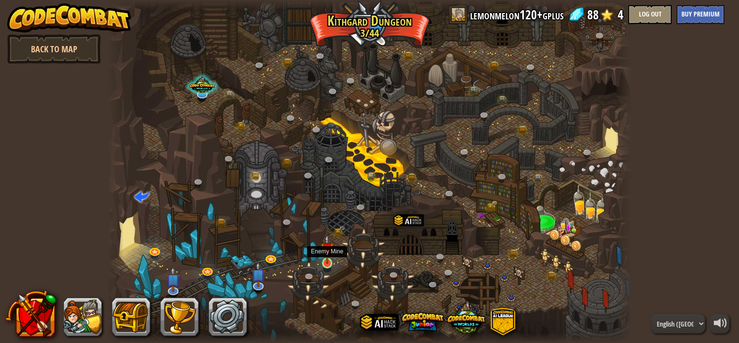
click at [329, 261] on img at bounding box center [327, 249] width 13 height 30
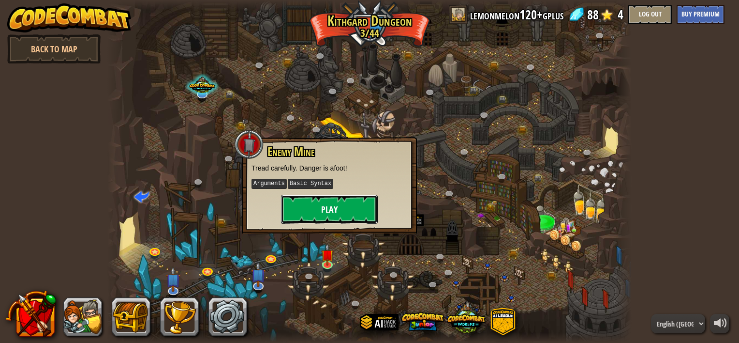
click at [321, 195] on button "Play" at bounding box center [329, 208] width 97 height 29
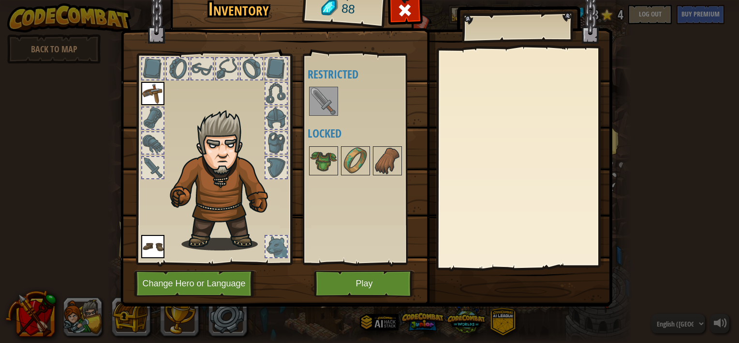
click at [321, 96] on img at bounding box center [323, 101] width 27 height 27
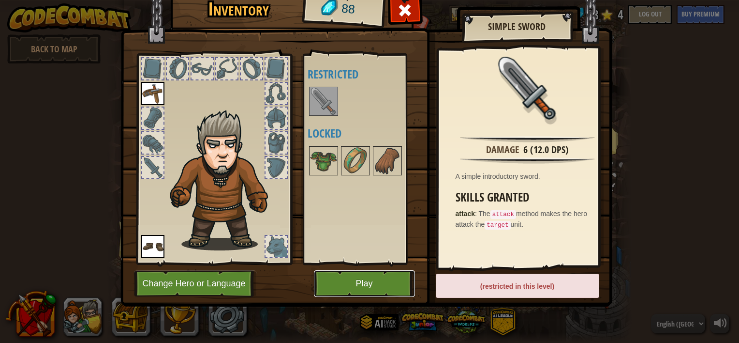
click at [336, 285] on button "Play" at bounding box center [364, 283] width 101 height 27
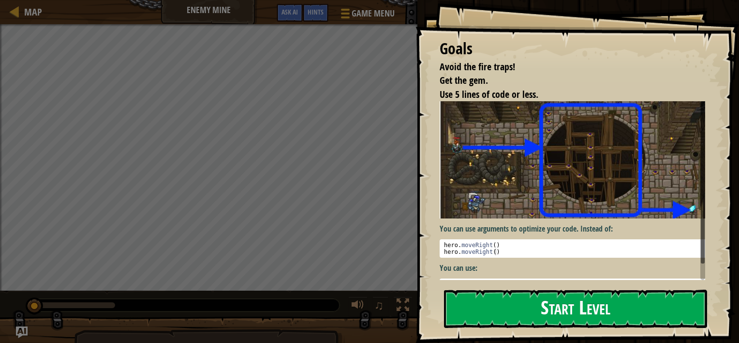
click at [575, 302] on button "Start Level" at bounding box center [575, 308] width 263 height 38
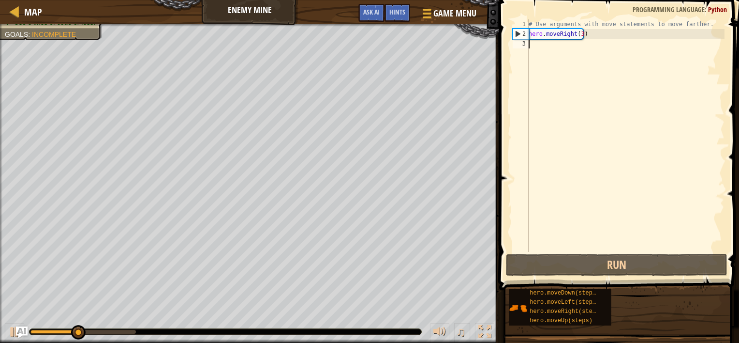
click at [565, 95] on div "# Use arguments with move statements to move farther. hero . moveRight ( 3 )" at bounding box center [626, 145] width 198 height 252
type textarea "h"
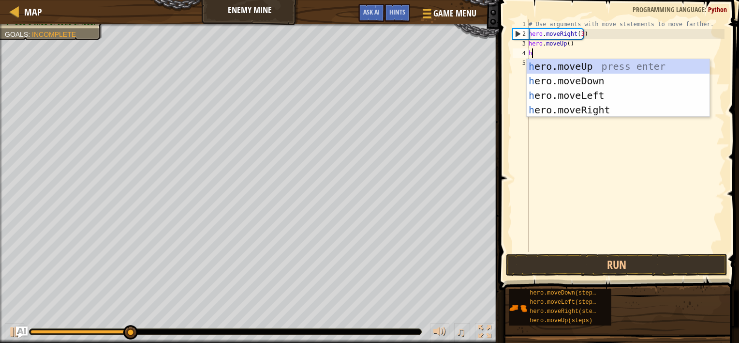
type textarea "h."
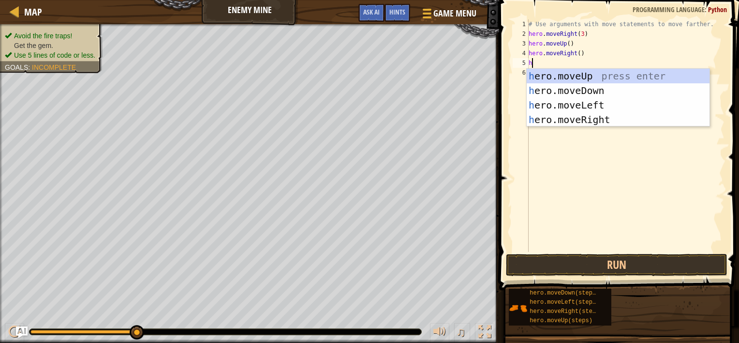
type textarea "h."
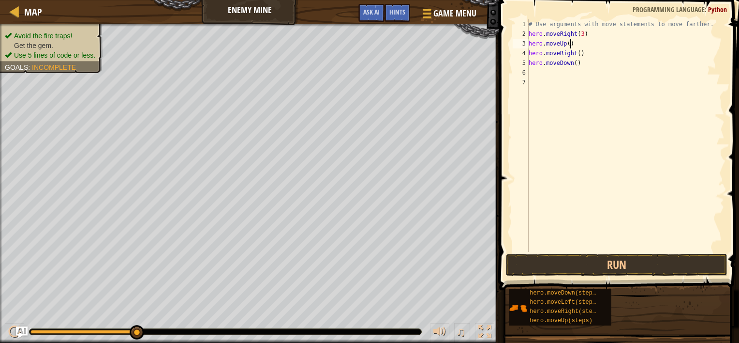
click at [596, 42] on div "# Use arguments with move statements to move farther. hero . moveRight ( 3 ) he…" at bounding box center [626, 145] width 198 height 252
click at [589, 54] on div "# Use arguments with move statements to move farther. hero . moveRight ( 3 ) he…" at bounding box center [626, 145] width 198 height 252
click at [581, 61] on div "# Use arguments with move statements to move farther. hero . moveRight ( 3 ) he…" at bounding box center [626, 145] width 198 height 252
click at [574, 62] on div "# Use arguments with move statements to move farther. hero . moveRight ( 3 ) he…" at bounding box center [626, 145] width 198 height 252
type textarea "hero.moveDown(3)"
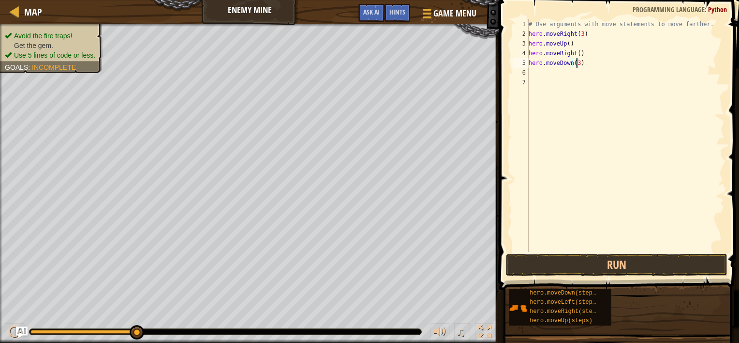
scroll to position [4, 3]
click at [578, 77] on div "# Use arguments with move statements to move farther. hero . moveRight ( 3 ) he…" at bounding box center [626, 145] width 198 height 252
type textarea "h"
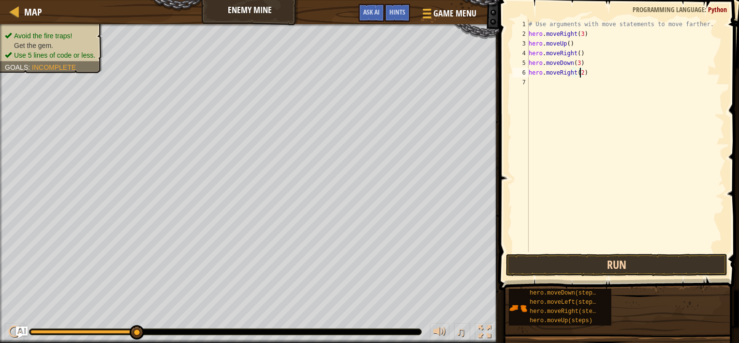
type textarea "hero.moveRight(2)"
click at [606, 263] on button "Run" at bounding box center [617, 264] width 222 height 22
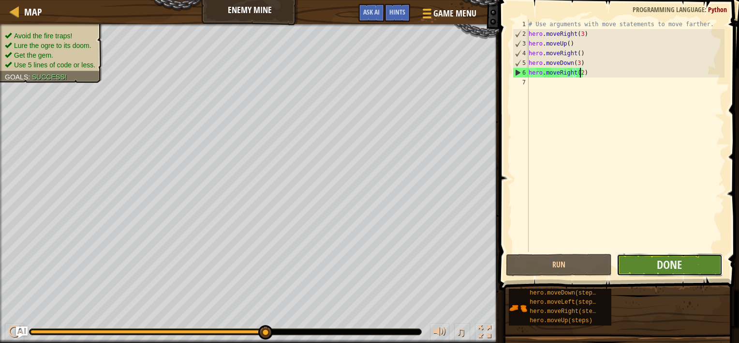
click at [656, 266] on button "Done" at bounding box center [670, 264] width 106 height 22
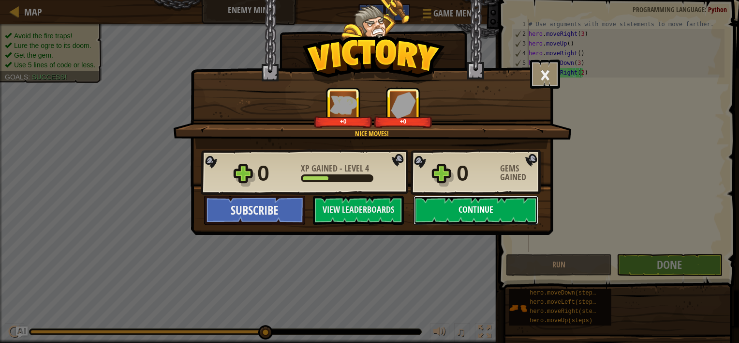
click at [455, 203] on button "Continue" at bounding box center [476, 209] width 125 height 29
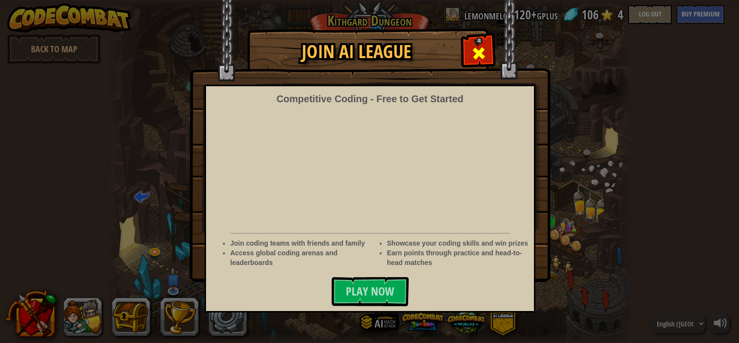
click at [477, 50] on span at bounding box center [478, 52] width 15 height 15
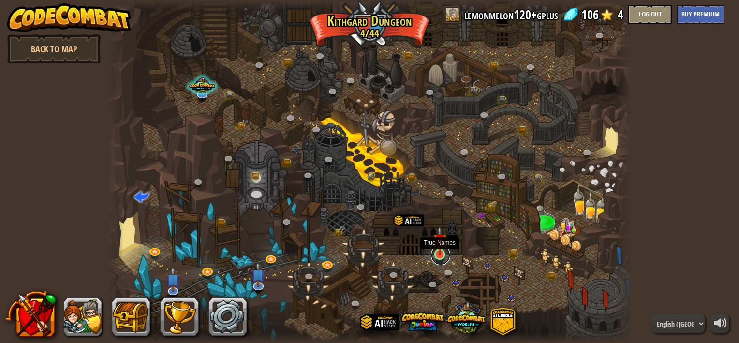
click at [441, 255] on link at bounding box center [440, 254] width 19 height 19
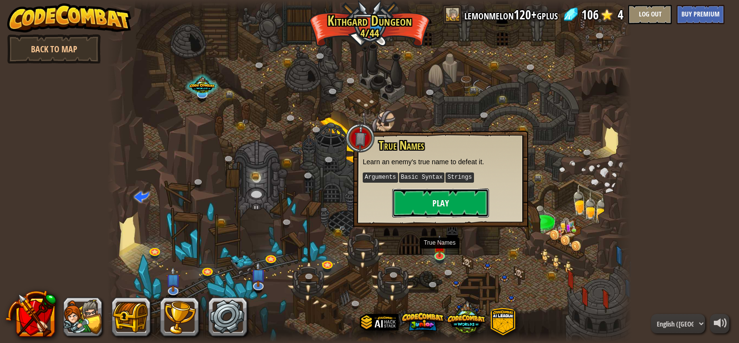
click at [423, 194] on button "Play" at bounding box center [440, 202] width 97 height 29
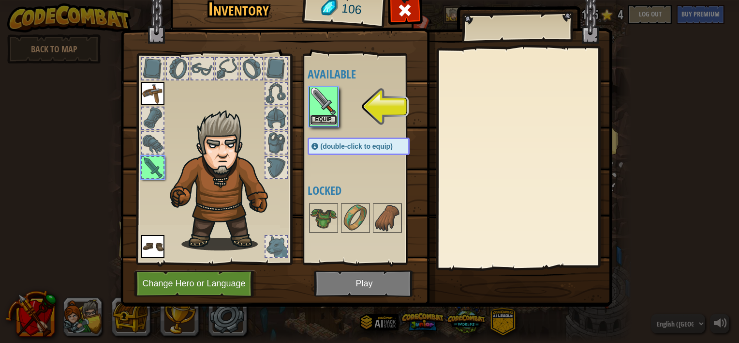
click at [322, 119] on button "Equip" at bounding box center [323, 120] width 27 height 10
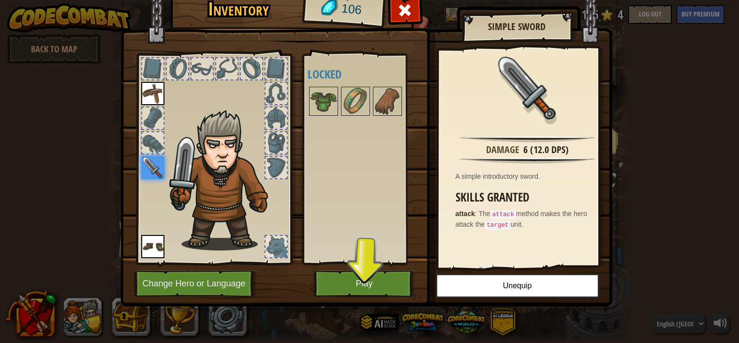
click at [464, 254] on div "Damage 6 (12.0 DPS) A simple introductory sword. Skills Granted attack : The at…" at bounding box center [528, 157] width 178 height 217
click at [397, 288] on button "Play" at bounding box center [364, 283] width 101 height 27
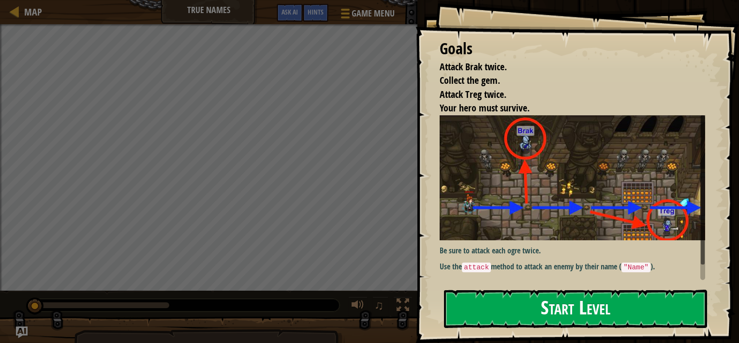
click at [556, 313] on button "Start Level" at bounding box center [575, 308] width 263 height 38
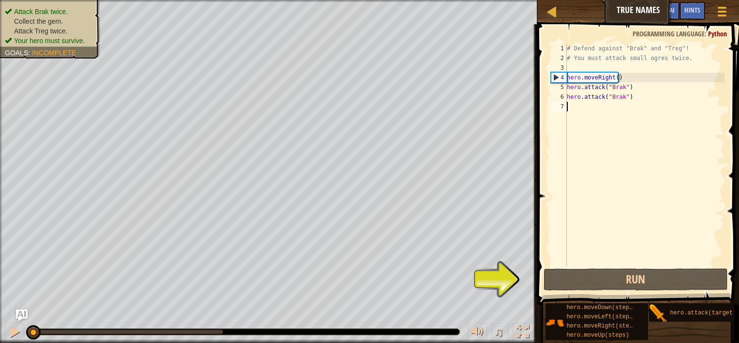
click at [606, 120] on div "# Defend against "Brak" and "Treg"! # You must attack small ogres twice. hero .…" at bounding box center [645, 165] width 160 height 242
type textarea "h."
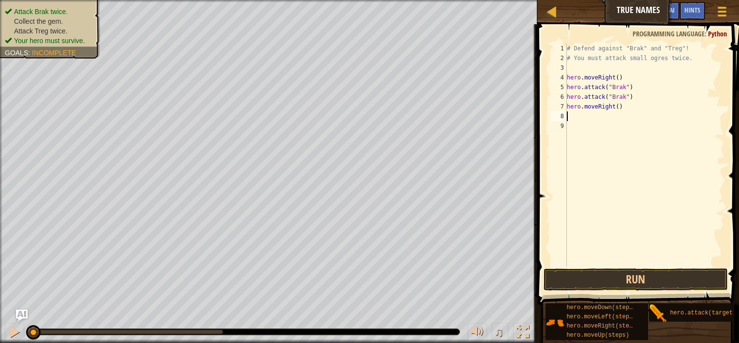
click at [618, 62] on div "# Defend against "Brak" and "Treg"! # You must attack small ogres twice. hero .…" at bounding box center [645, 165] width 160 height 242
click at [655, 97] on div "# Defend against "Brak" and "Treg"! # You must attack small ogres twice. hero .…" at bounding box center [645, 165] width 160 height 242
type textarea "hero.attack("Brak")"
drag, startPoint x: 658, startPoint y: 95, endPoint x: 555, endPoint y: 95, distance: 103.0
click at [555, 95] on div "hero.attack("Brak") 1 2 3 4 5 6 7 8 9 # Defend against "Brak" and "Treg"! # You…" at bounding box center [637, 155] width 176 height 223
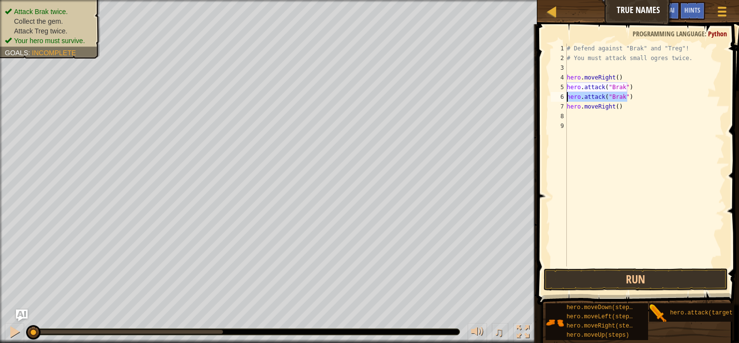
click at [582, 119] on div "# Defend against "Brak" and "Treg"! # You must attack small ogres twice. hero .…" at bounding box center [645, 165] width 160 height 242
click at [623, 116] on div "# Defend against "Brak" and "Treg"! # You must attack small ogres twice. hero .…" at bounding box center [645, 165] width 160 height 242
click at [615, 117] on div "# Defend against "Brak" and "Treg"! # You must attack small ogres twice. hero .…" at bounding box center [645, 165] width 160 height 242
type textarea "hero.attack("Treg")"
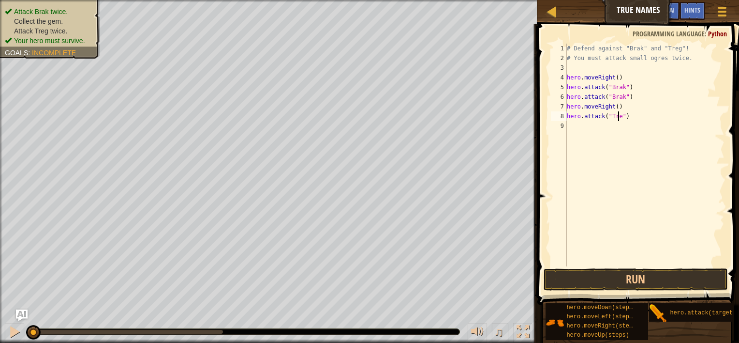
scroll to position [4, 4]
drag, startPoint x: 636, startPoint y: 116, endPoint x: 551, endPoint y: 116, distance: 85.1
click at [551, 116] on div "hero.attack("Treg") 1 2 3 4 5 6 7 8 9 # Defend against "Brak" and "Treg"! # You…" at bounding box center [637, 155] width 176 height 223
click at [591, 132] on div "# Defend against "Brak" and "Treg"! # You must attack small ogres twice. hero .…" at bounding box center [645, 165] width 160 height 242
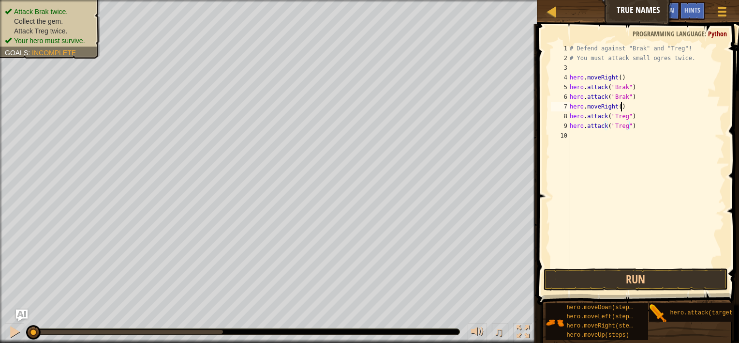
click at [633, 105] on div "# Defend against "Brak" and "Treg"! # You must attack small ogres twice. hero .…" at bounding box center [646, 165] width 157 height 242
type textarea "hero.moveRight()"
click at [617, 275] on button "Run" at bounding box center [636, 279] width 185 height 22
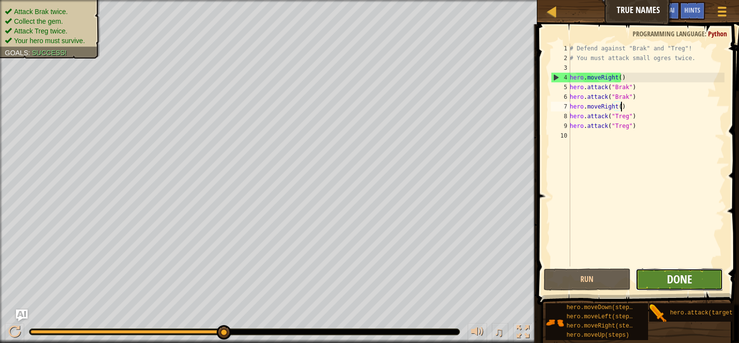
click at [685, 279] on span "Done" at bounding box center [679, 278] width 25 height 15
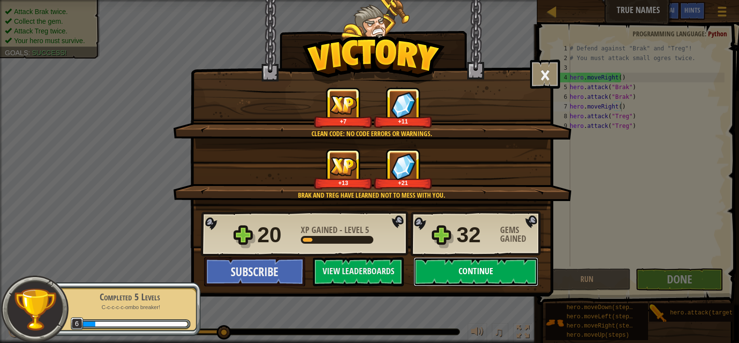
click at [478, 272] on button "Continue" at bounding box center [476, 271] width 125 height 29
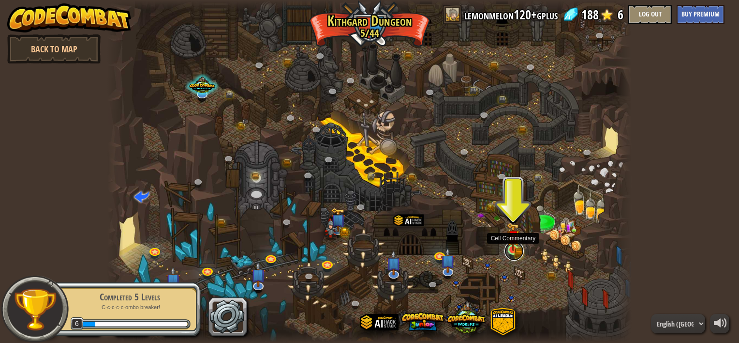
click at [516, 252] on link at bounding box center [514, 250] width 19 height 19
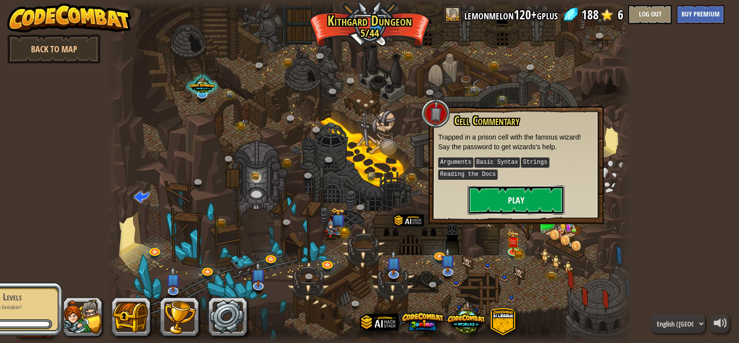
click at [505, 195] on button "Play" at bounding box center [516, 199] width 97 height 29
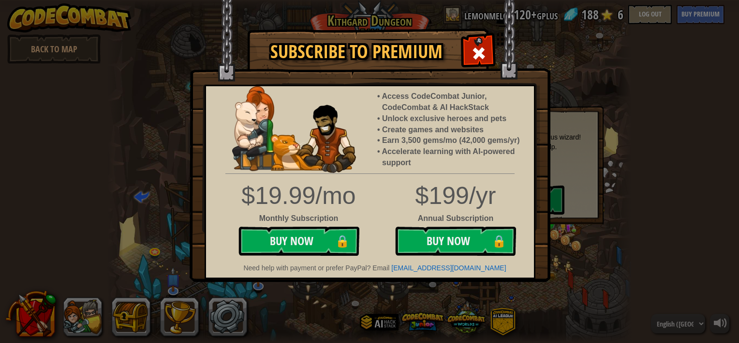
click at [475, 60] on span at bounding box center [478, 52] width 15 height 15
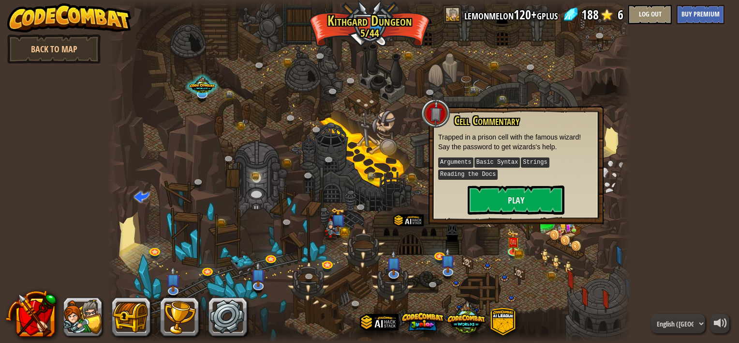
click at [541, 250] on div at bounding box center [369, 171] width 524 height 343
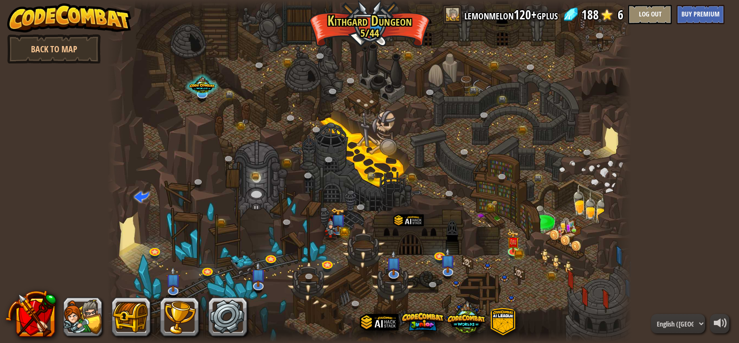
click at [397, 199] on div at bounding box center [369, 171] width 524 height 343
click at [511, 251] on link at bounding box center [514, 250] width 19 height 19
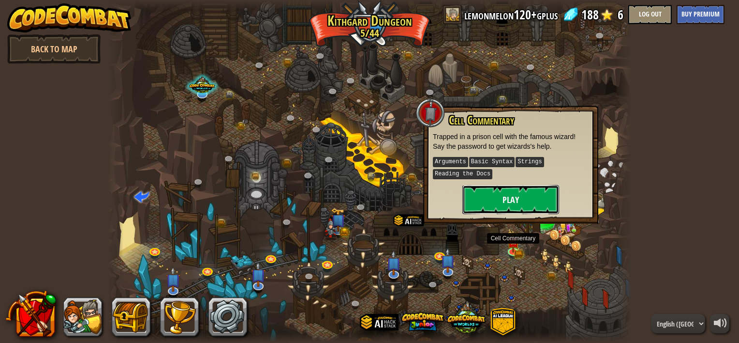
click at [504, 193] on button "Play" at bounding box center [510, 199] width 97 height 29
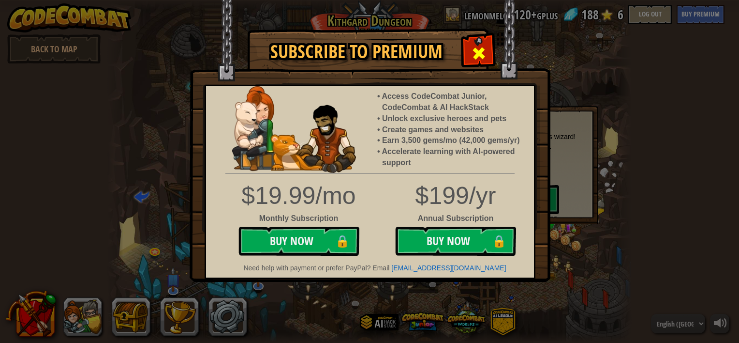
click at [477, 43] on div at bounding box center [478, 52] width 30 height 30
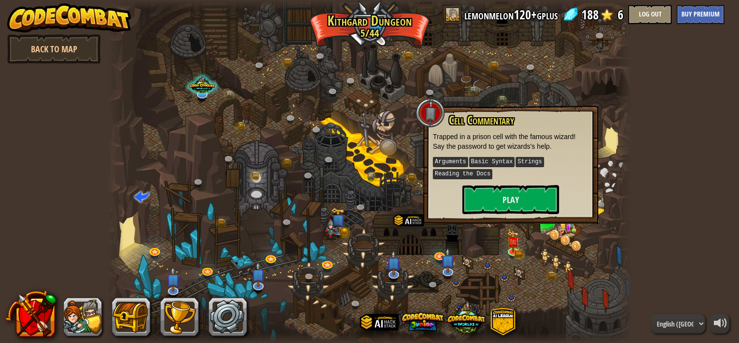
click at [489, 241] on div at bounding box center [369, 171] width 524 height 343
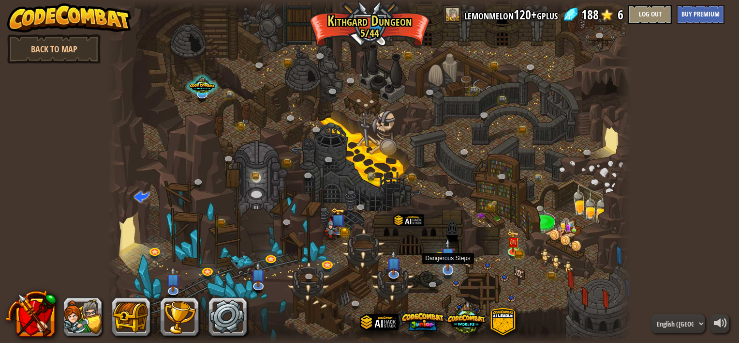
click at [448, 269] on img at bounding box center [448, 254] width 15 height 33
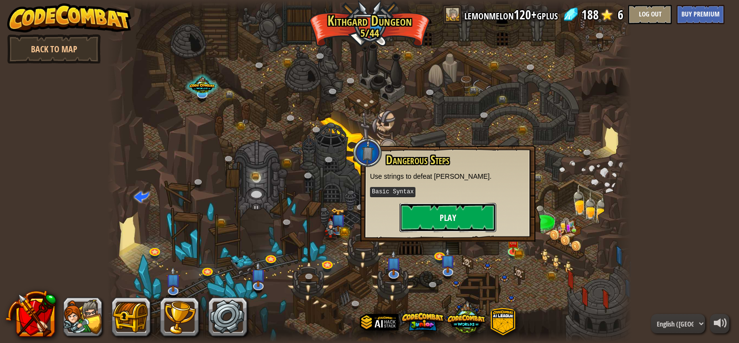
click at [442, 210] on button "Play" at bounding box center [448, 217] width 97 height 29
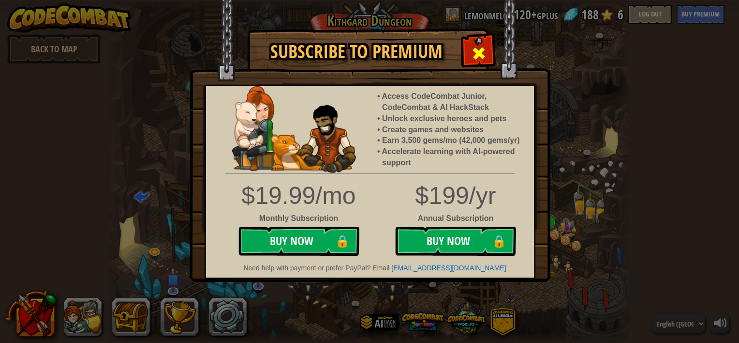
click at [477, 45] on span at bounding box center [478, 52] width 15 height 15
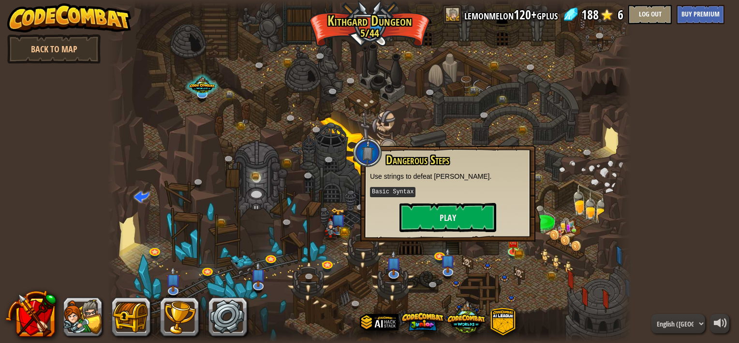
click at [270, 105] on div at bounding box center [369, 171] width 524 height 343
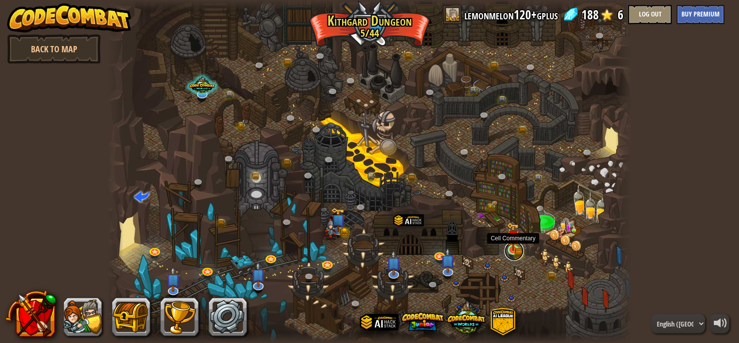
click at [513, 255] on link at bounding box center [514, 250] width 19 height 19
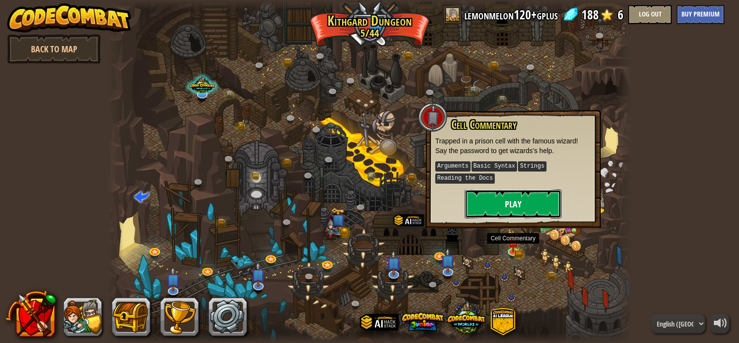
click at [506, 199] on button "Play" at bounding box center [513, 203] width 97 height 29
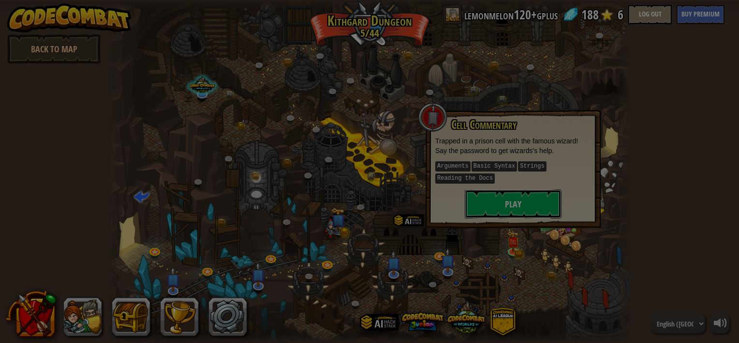
click at [506, 199] on div at bounding box center [369, 171] width 739 height 343
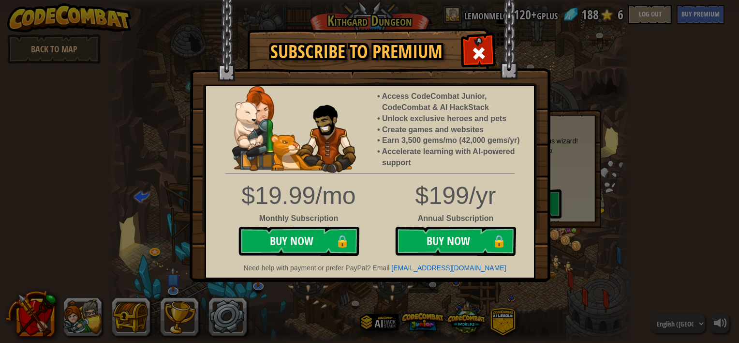
click at [484, 45] on span at bounding box center [478, 52] width 15 height 15
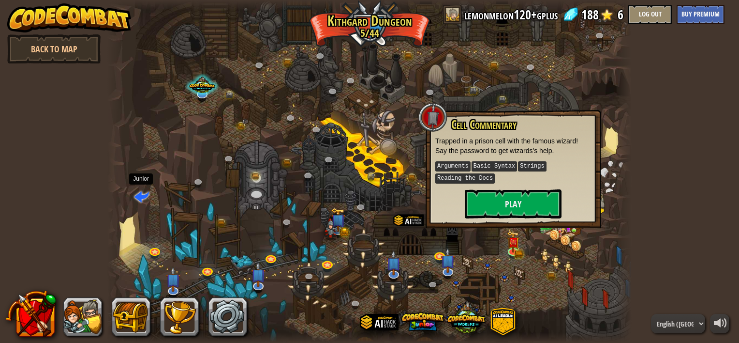
click at [144, 194] on span at bounding box center [141, 195] width 15 height 15
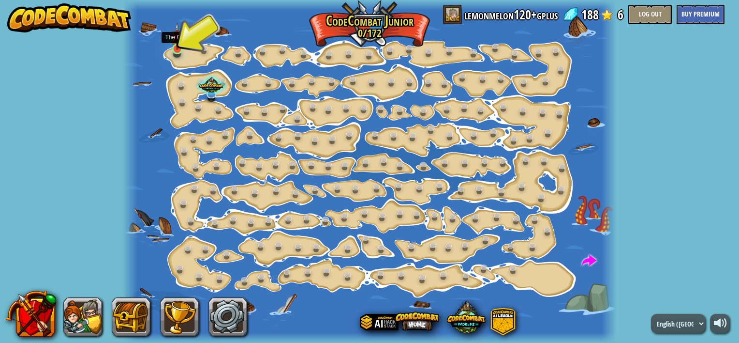
click at [174, 48] on img at bounding box center [177, 36] width 12 height 27
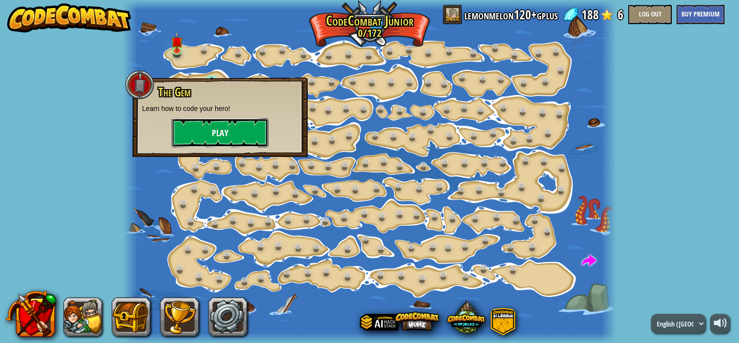
click at [194, 125] on button "Play" at bounding box center [220, 132] width 97 height 29
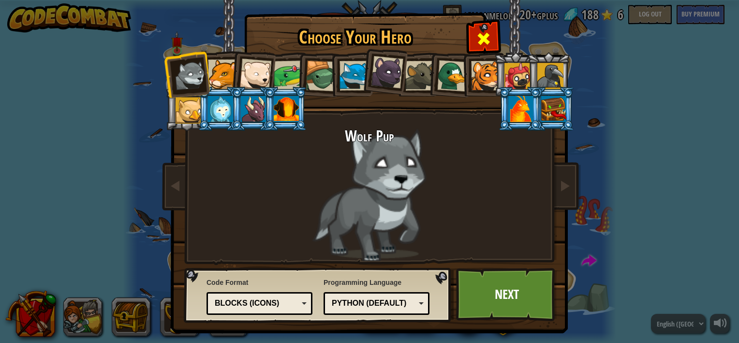
click at [478, 28] on div at bounding box center [483, 37] width 30 height 30
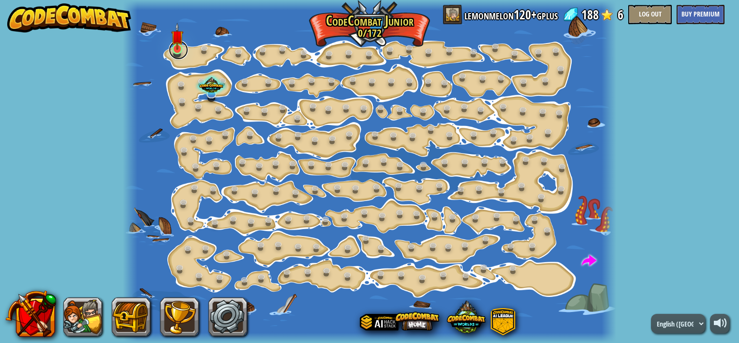
click at [170, 52] on link at bounding box center [178, 49] width 19 height 19
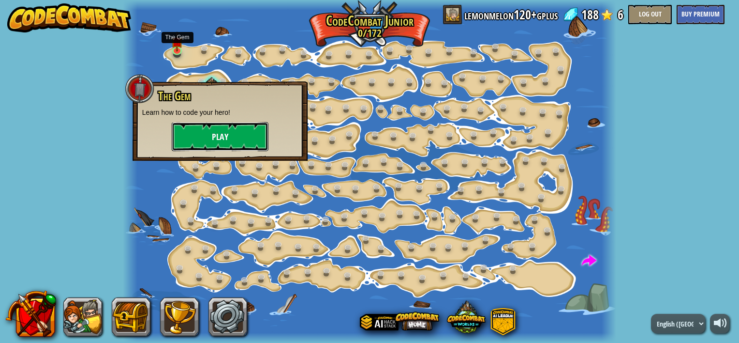
click at [214, 135] on button "Play" at bounding box center [220, 136] width 97 height 29
